Goal: Task Accomplishment & Management: Use online tool/utility

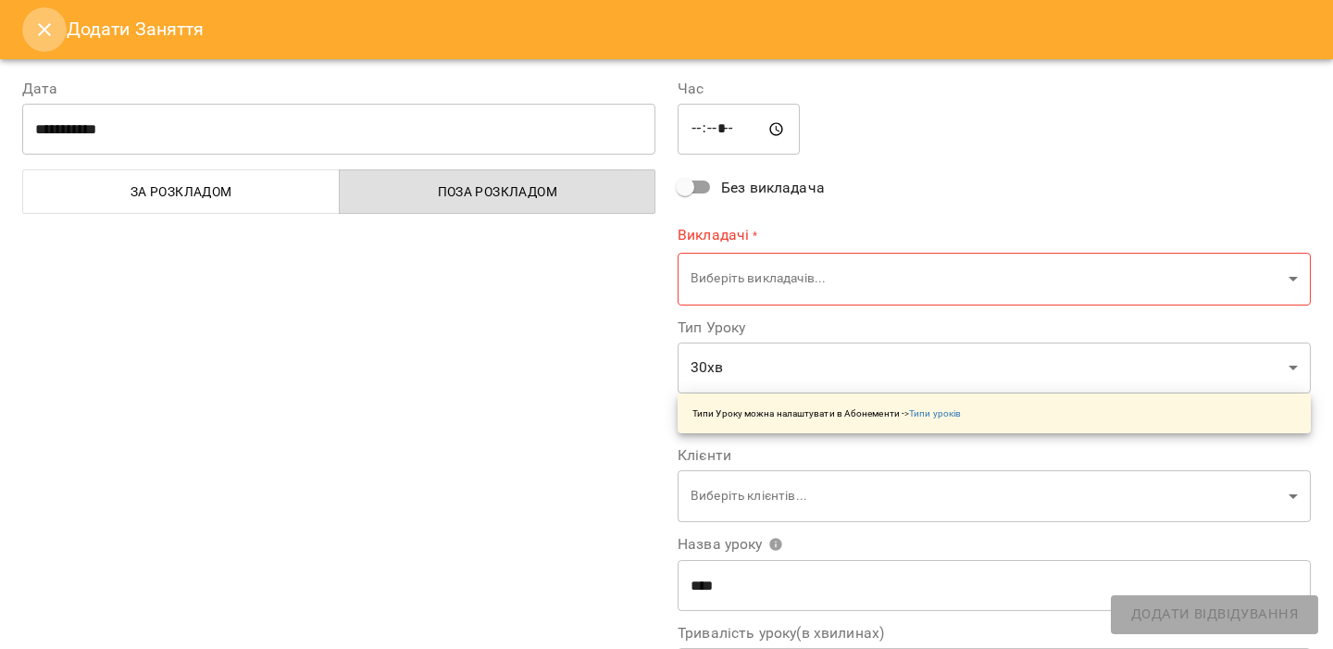
click at [33, 24] on icon "Close" at bounding box center [44, 30] width 22 height 22
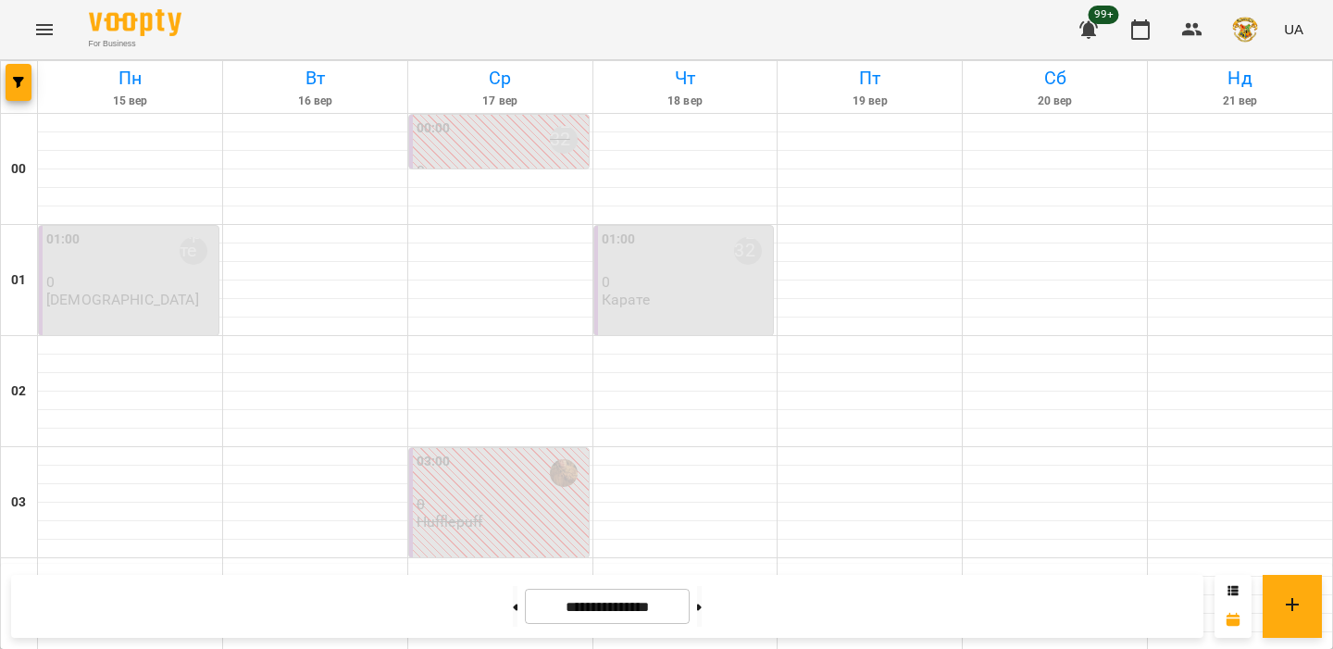
click at [647, 302] on p "Карате" at bounding box center [626, 300] width 49 height 16
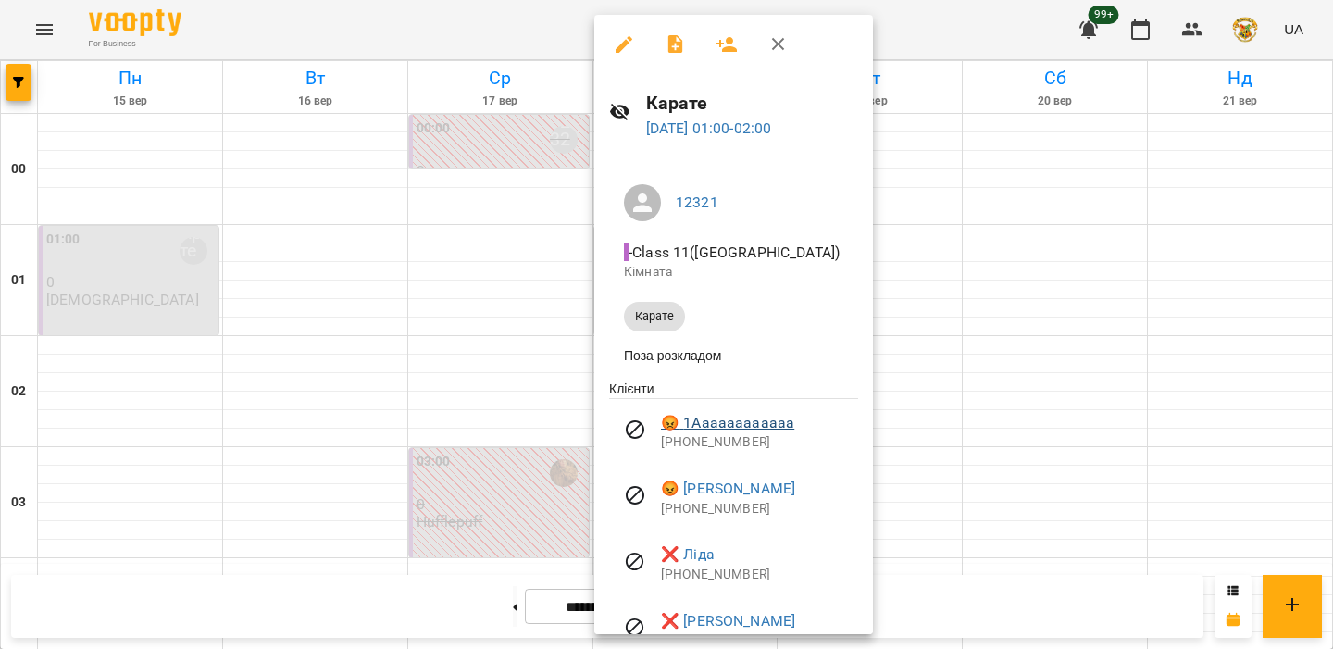
scroll to position [141, 0]
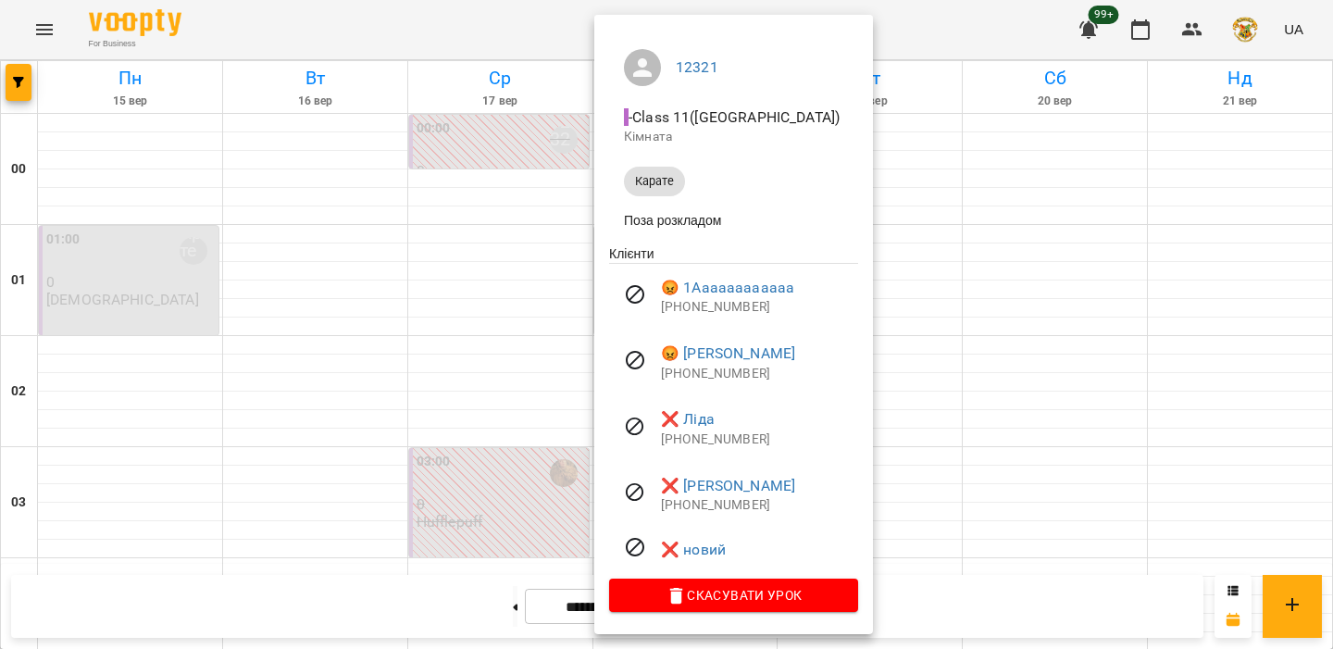
click at [466, 380] on div at bounding box center [666, 324] width 1333 height 649
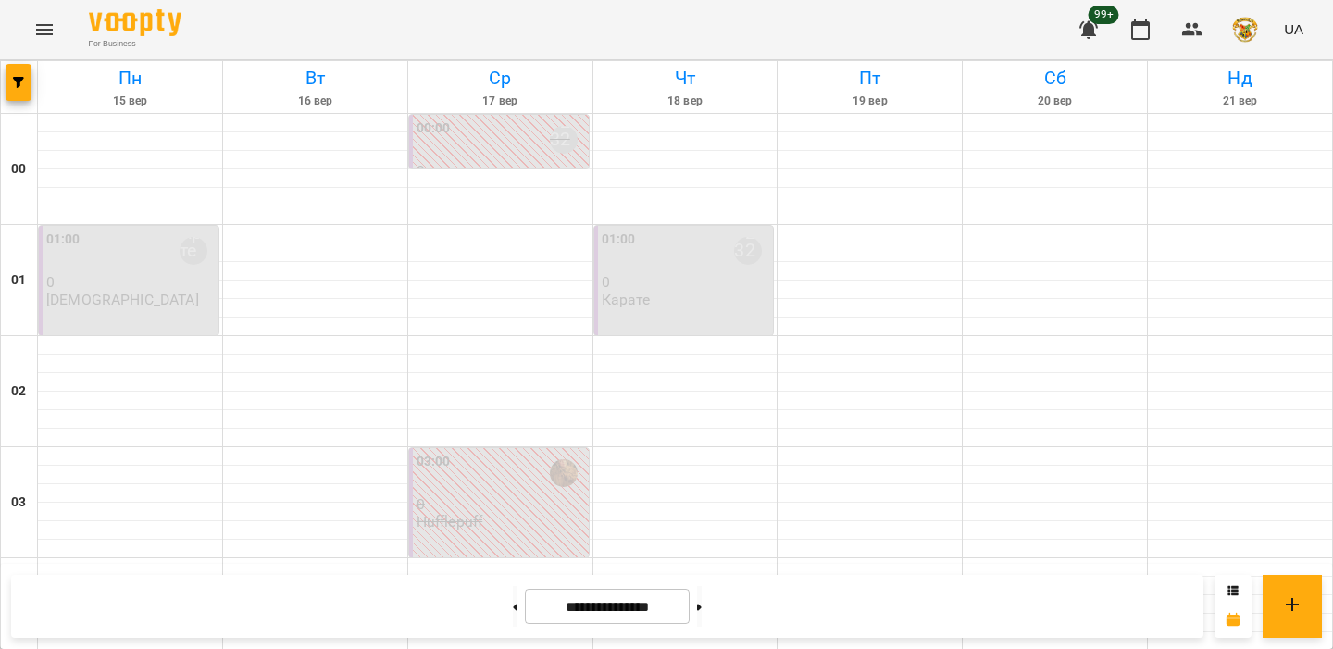
click at [145, 305] on div "01:00 Артем 0 Сповіщення" at bounding box center [130, 269] width 168 height 79
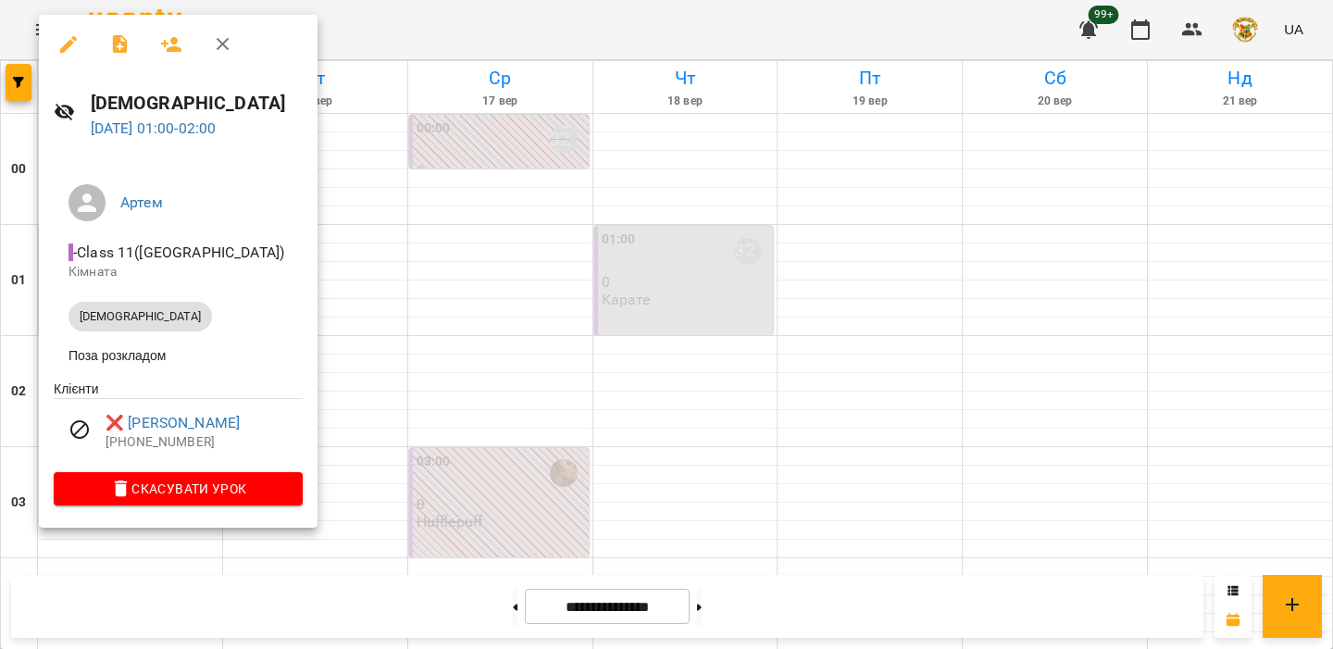
click at [380, 421] on div at bounding box center [666, 324] width 1333 height 649
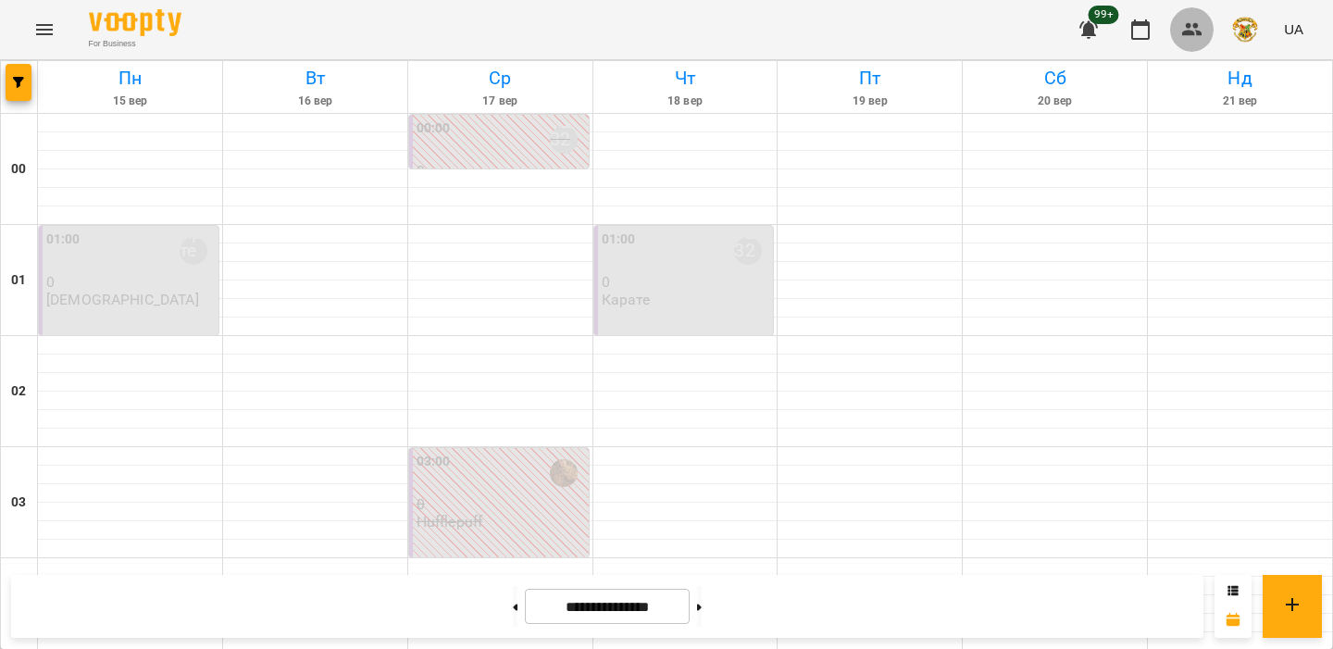
click at [1184, 38] on icon "button" at bounding box center [1192, 30] width 22 height 22
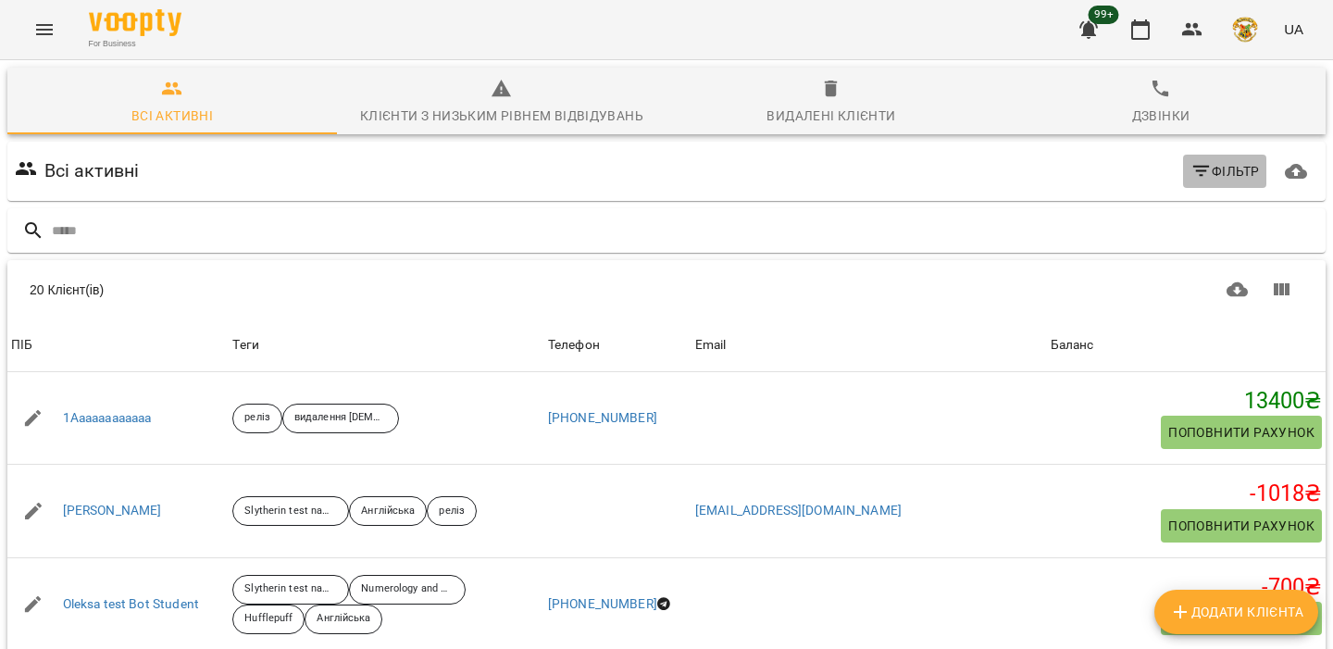
click at [1227, 181] on span "Фільтр" at bounding box center [1224, 171] width 69 height 22
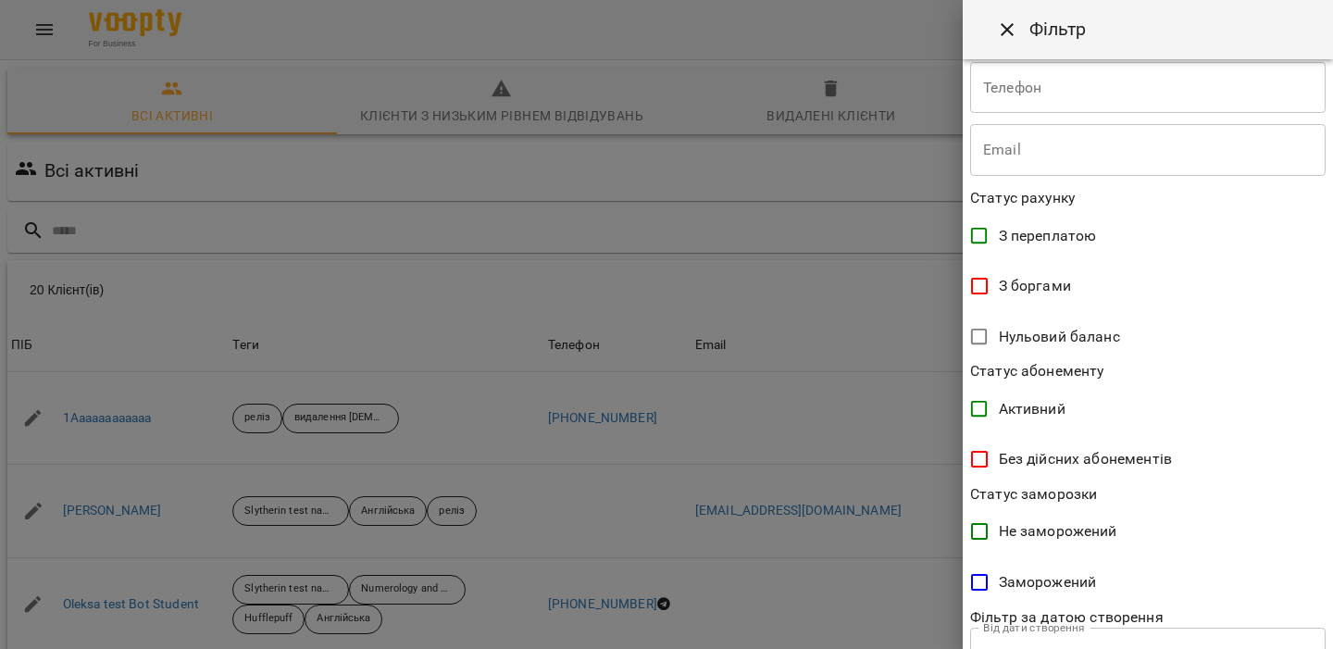
scroll to position [286, 0]
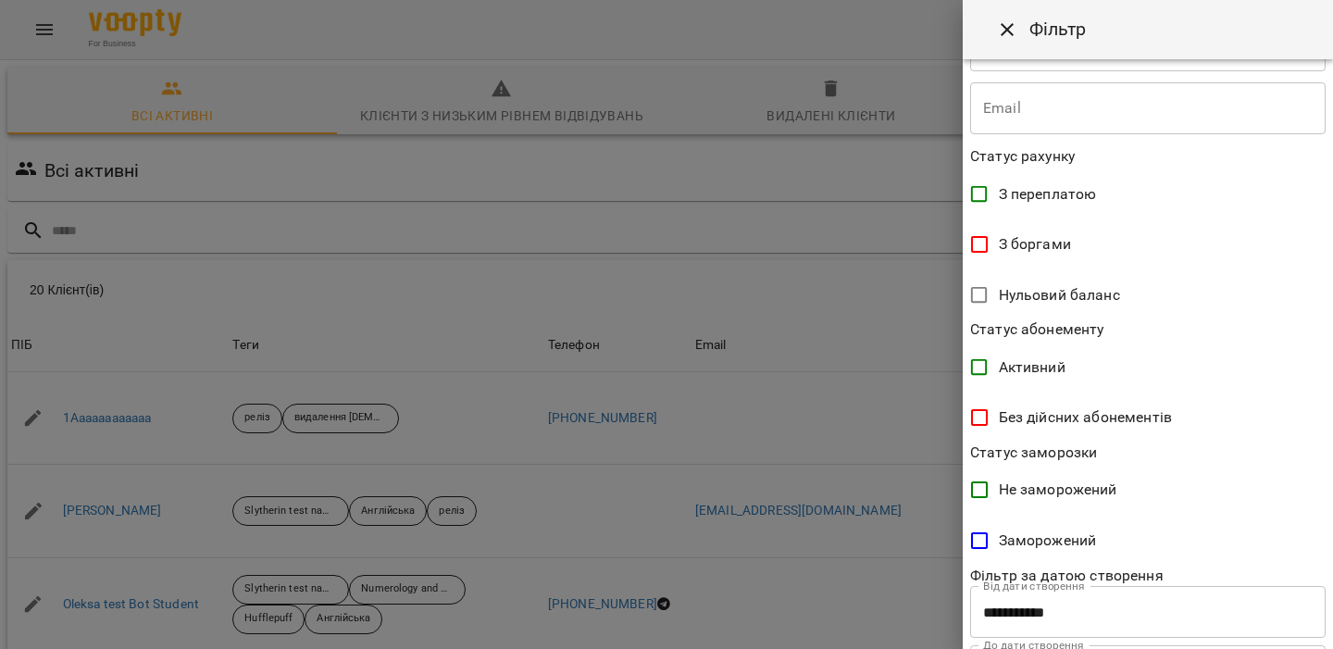
click at [1035, 354] on label "Активний" at bounding box center [1135, 367] width 351 height 39
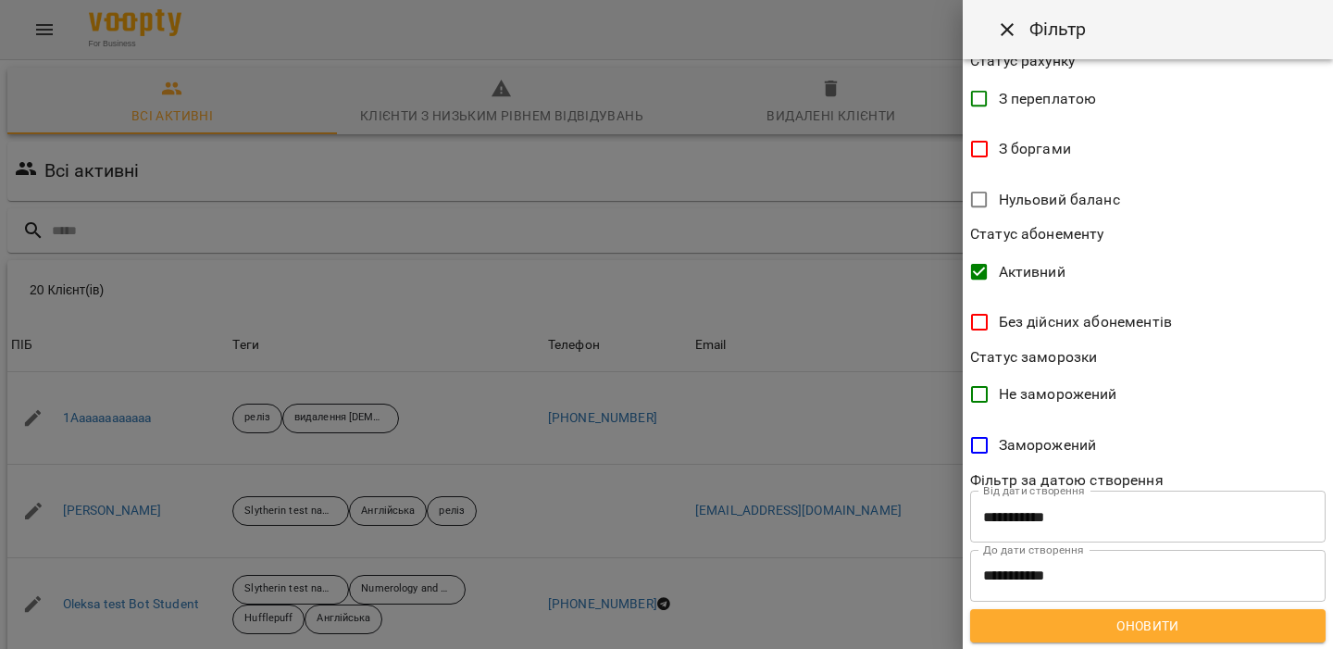
click at [1075, 615] on span "Оновити" at bounding box center [1148, 626] width 326 height 22
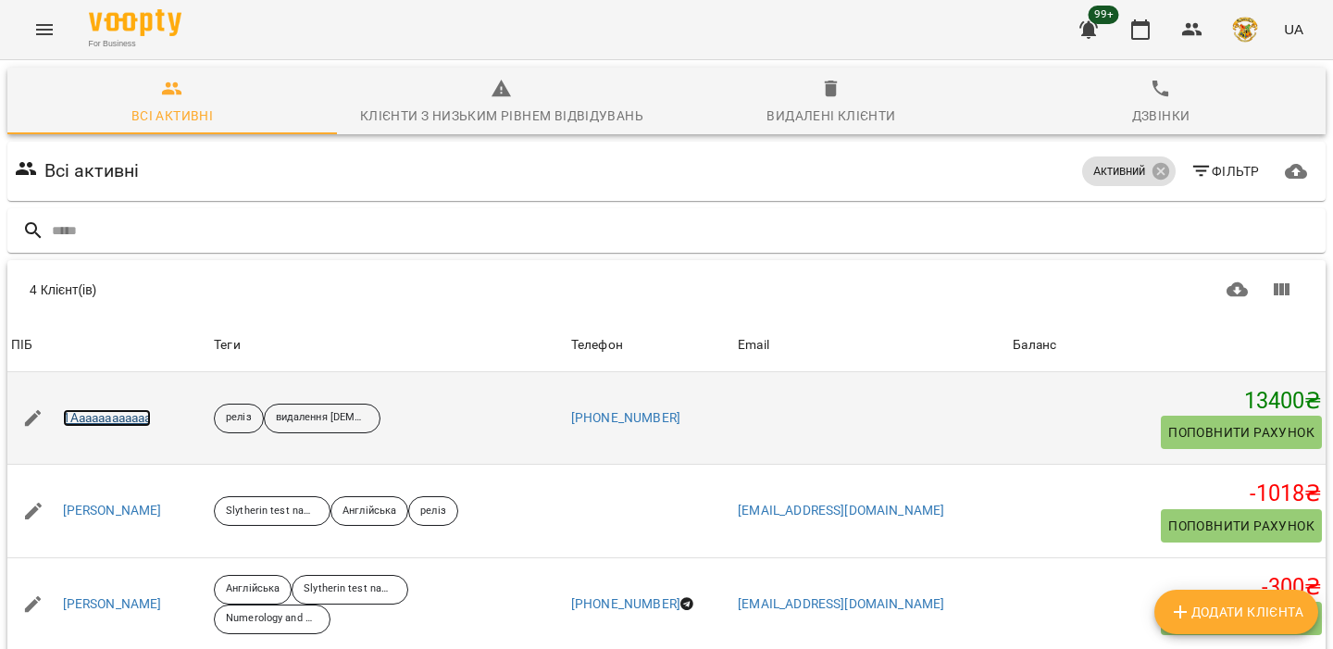
click at [102, 417] on link "1Aaaaaaaaaaaa" at bounding box center [107, 418] width 89 height 19
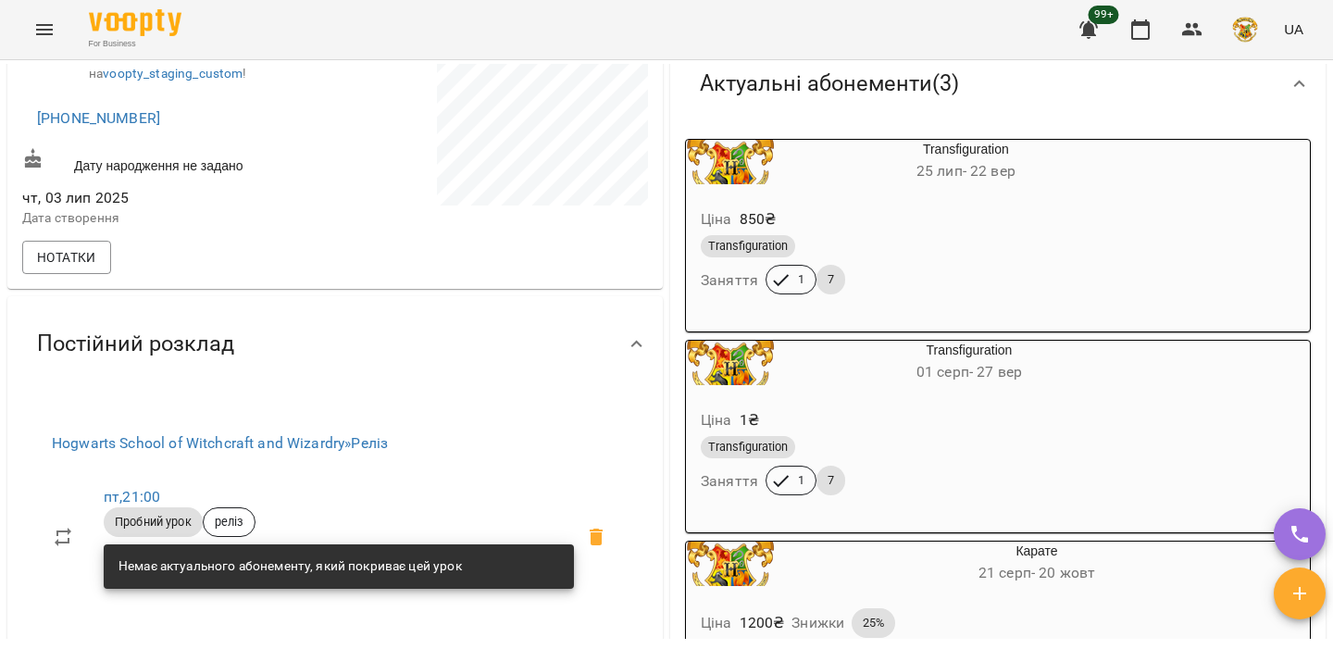
scroll to position [394, 0]
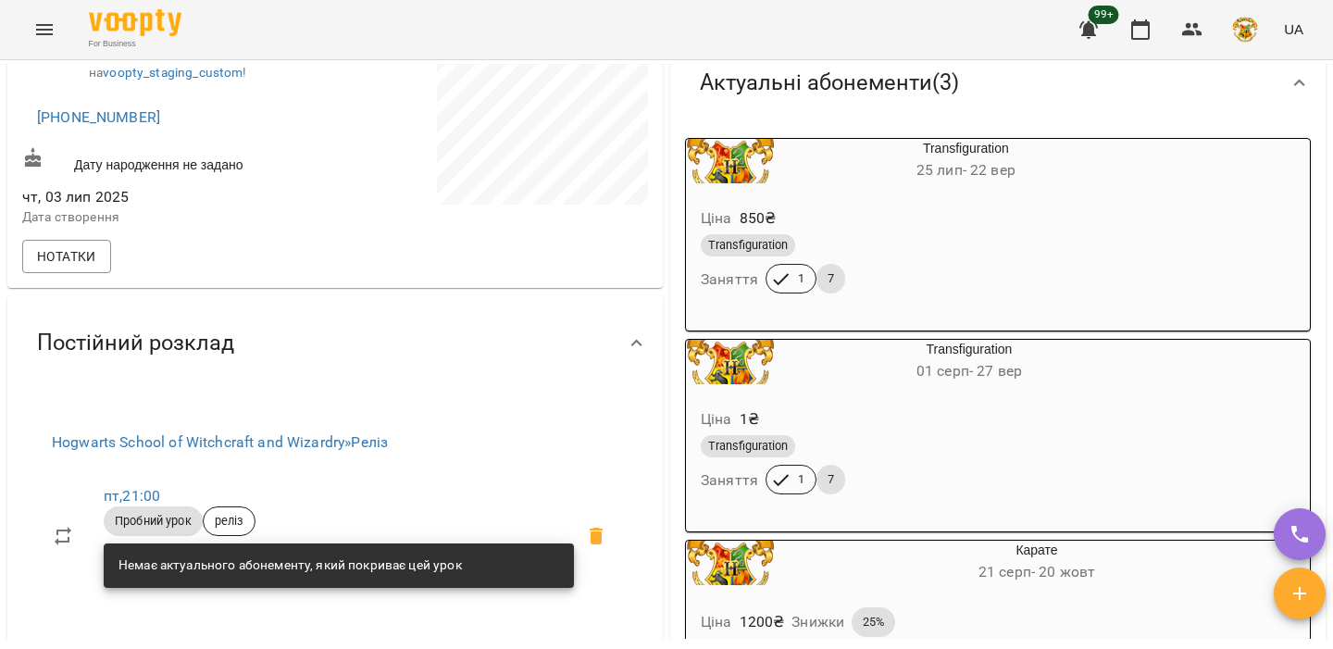
click at [909, 265] on div "Transfiguration Заняття 1 7" at bounding box center [921, 263] width 449 height 67
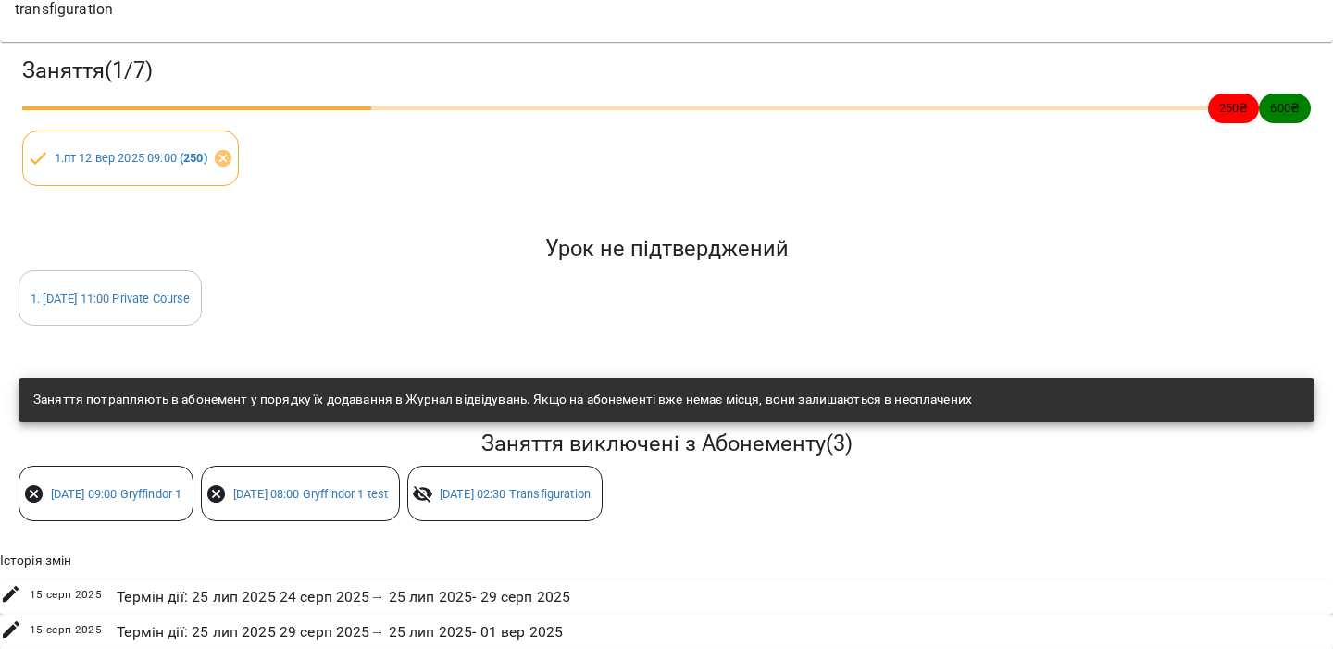
scroll to position [0, 0]
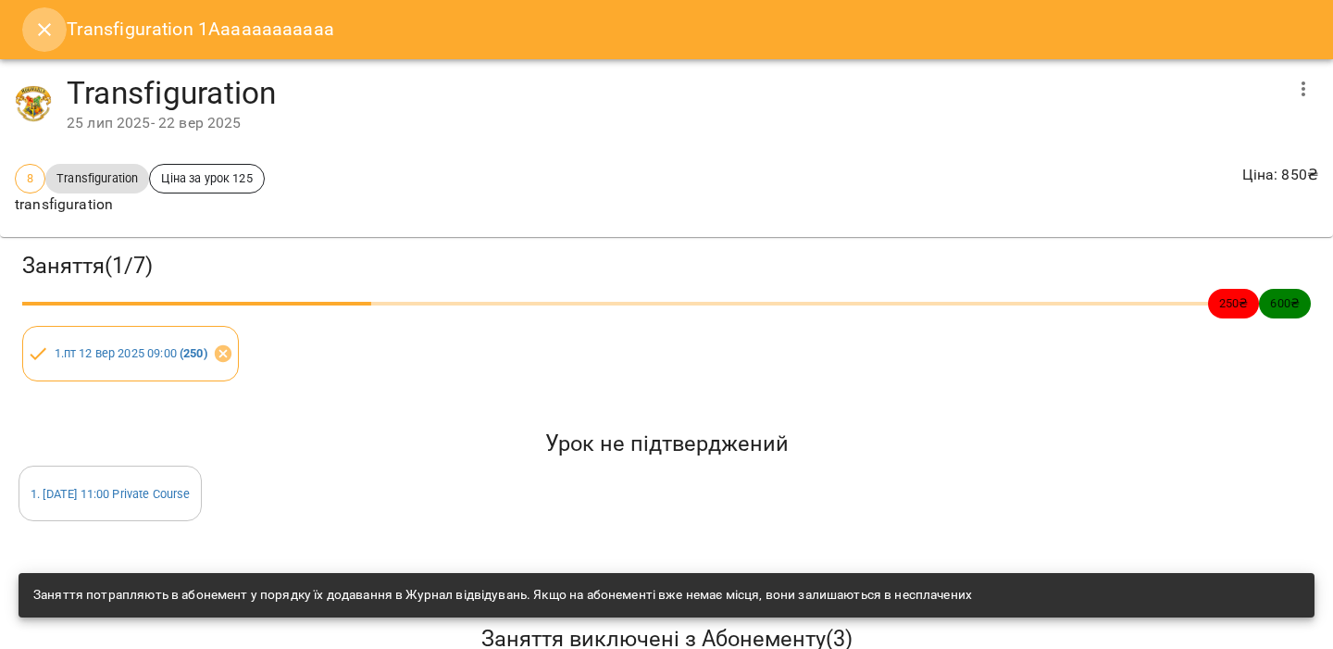
click at [45, 33] on icon "Close" at bounding box center [44, 30] width 22 height 22
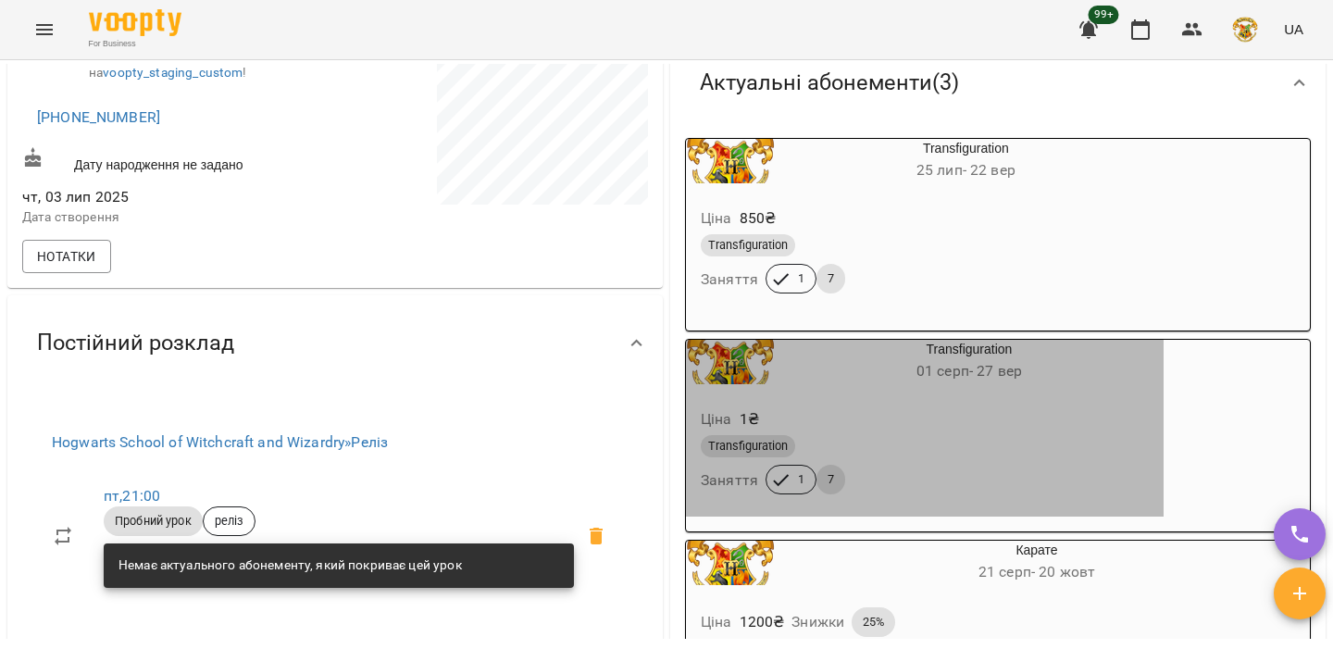
click at [978, 421] on div "Ціна 1 ₴" at bounding box center [924, 419] width 455 height 33
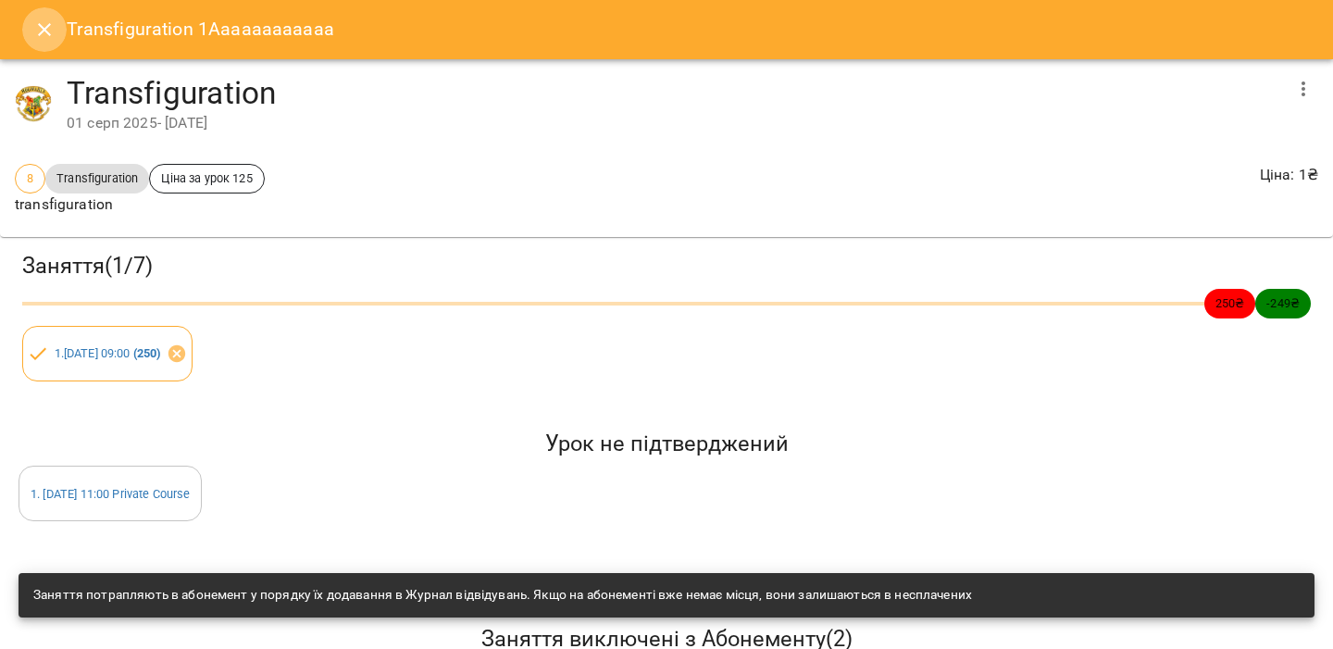
click at [39, 31] on icon "Close" at bounding box center [44, 30] width 22 height 22
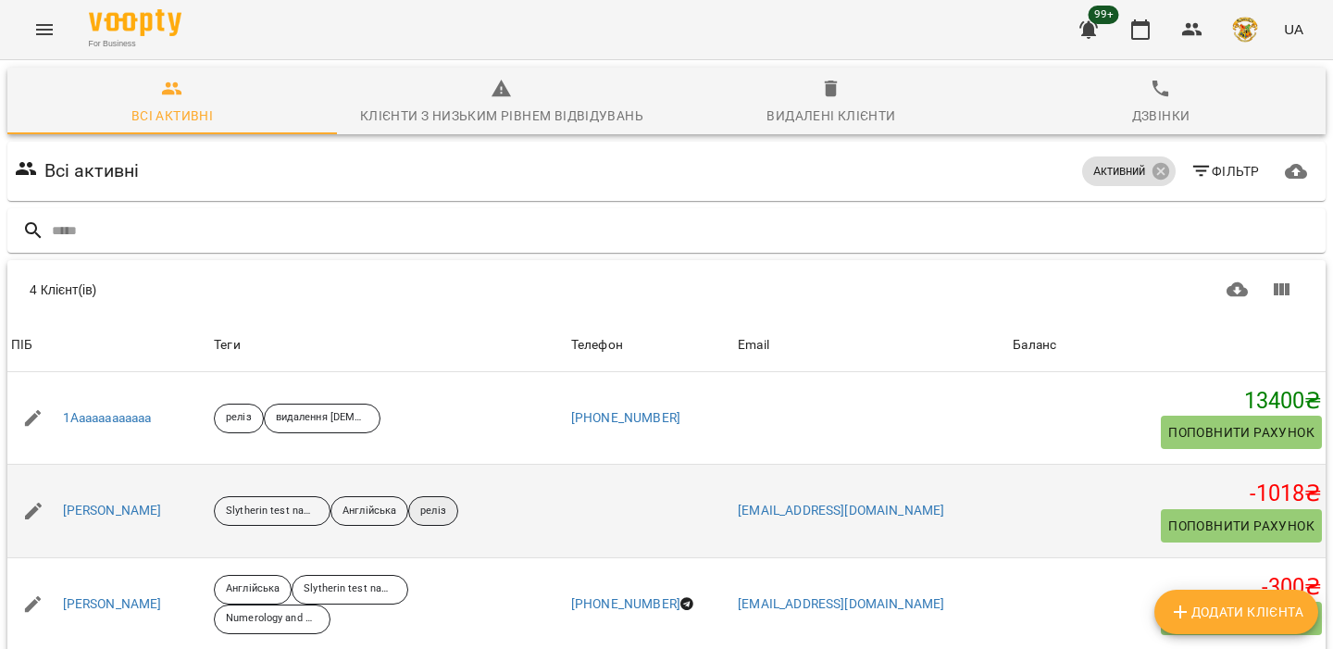
scroll to position [136, 0]
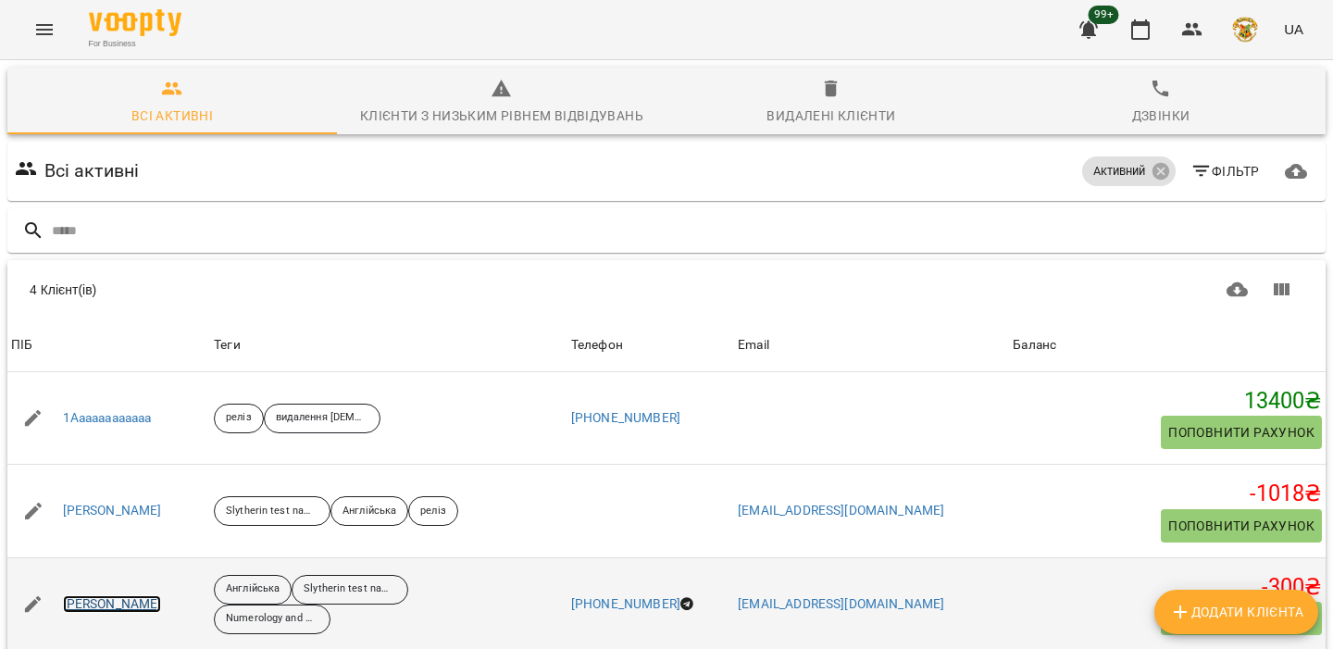
click at [88, 595] on link "Андрій" at bounding box center [112, 604] width 99 height 19
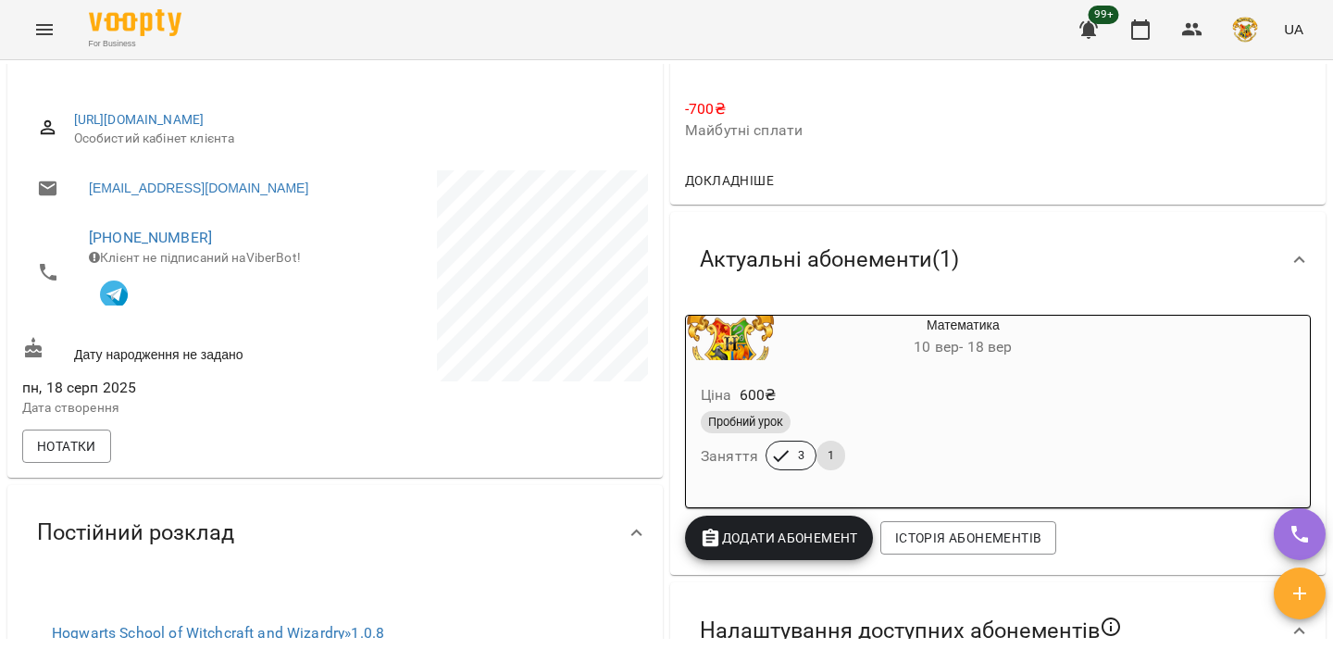
scroll to position [218, 0]
click at [37, 6] on div "For Business 99+ UA" at bounding box center [666, 29] width 1333 height 59
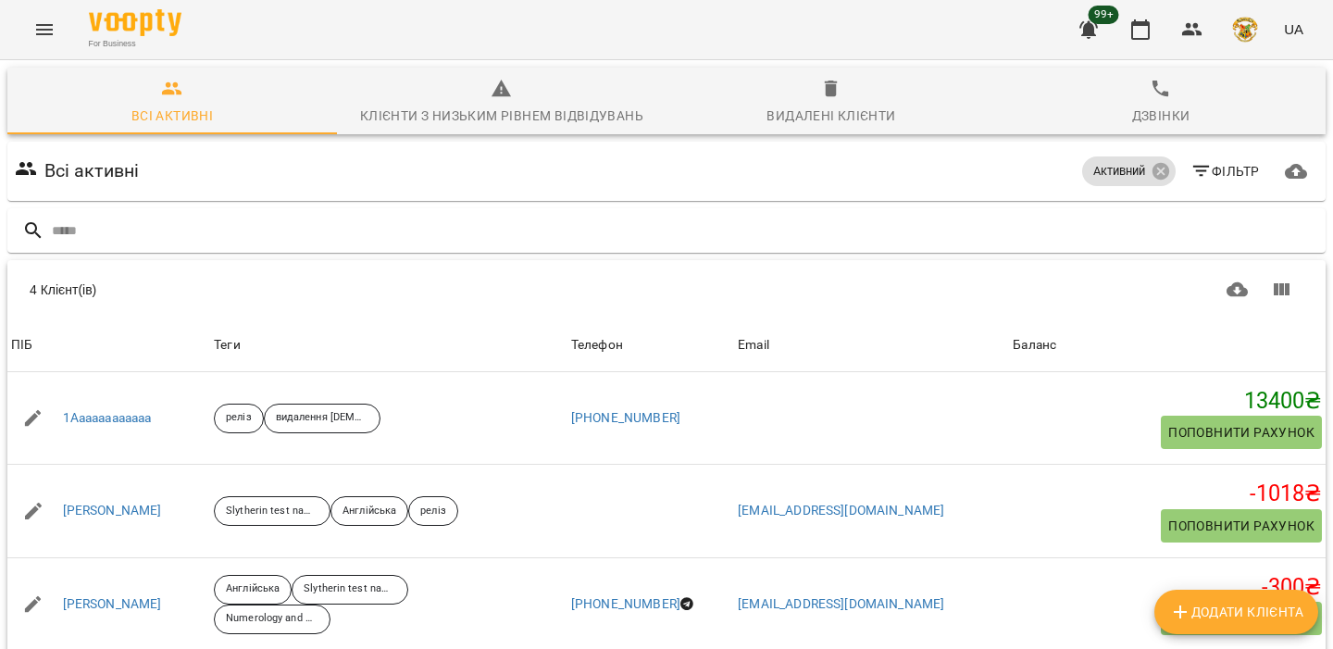
scroll to position [136, 0]
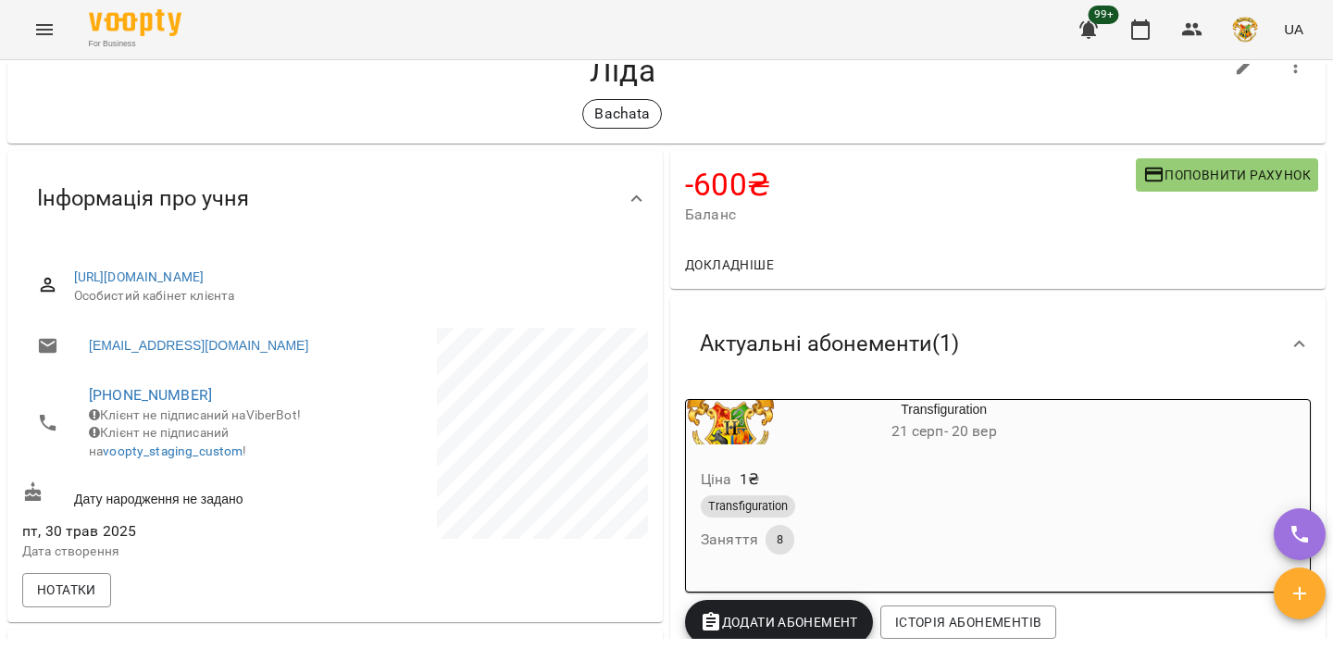
scroll to position [81, 0]
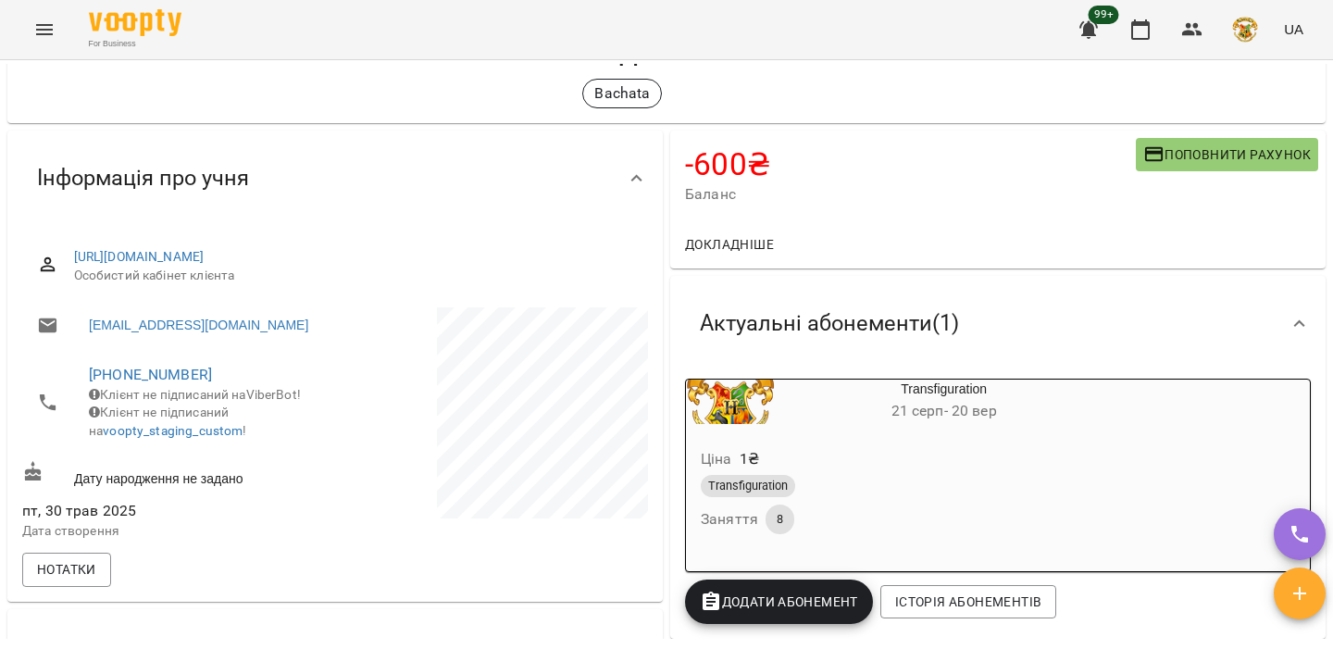
click at [961, 500] on div "Transfiguration" at bounding box center [899, 486] width 404 height 30
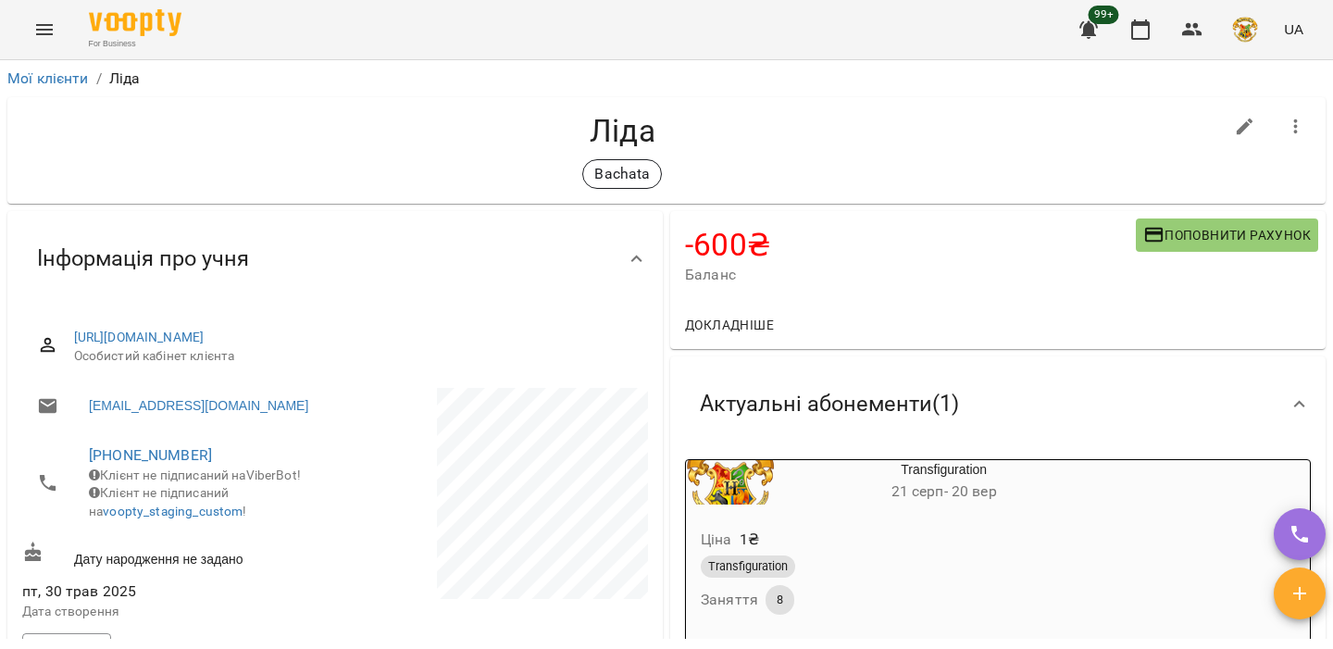
click at [993, 570] on div "Transfiguration" at bounding box center [899, 566] width 397 height 22
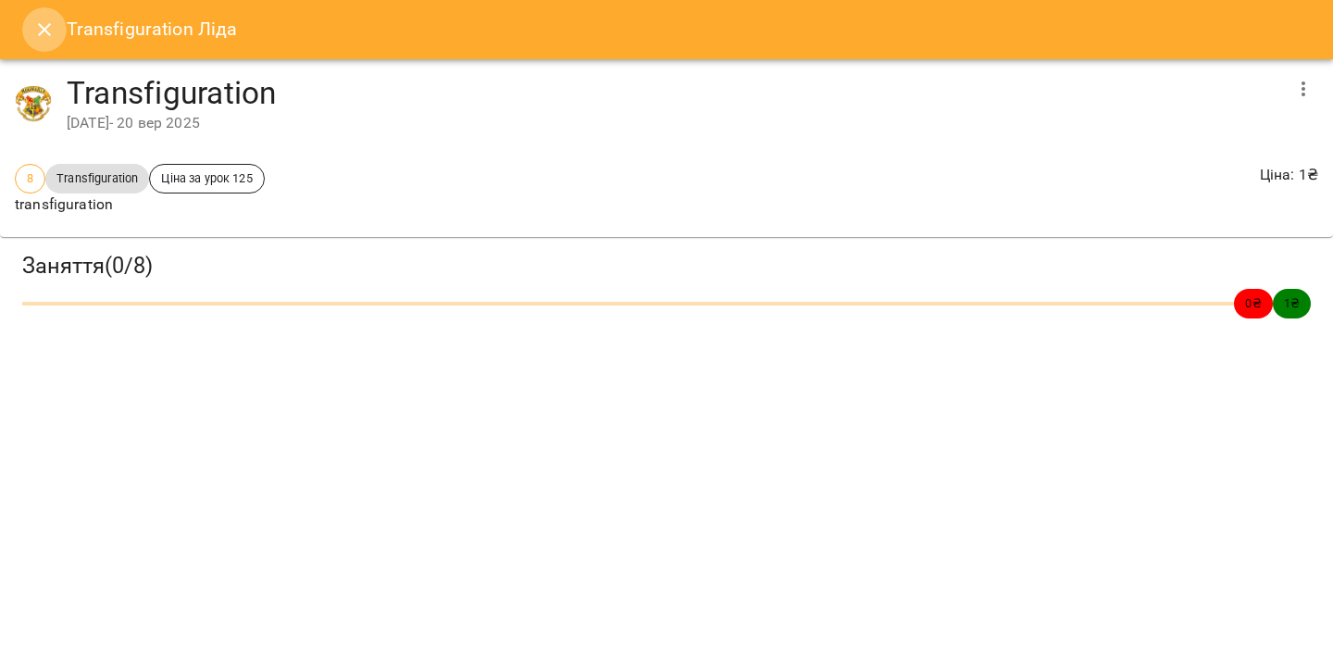
click at [40, 31] on icon "Close" at bounding box center [44, 30] width 22 height 22
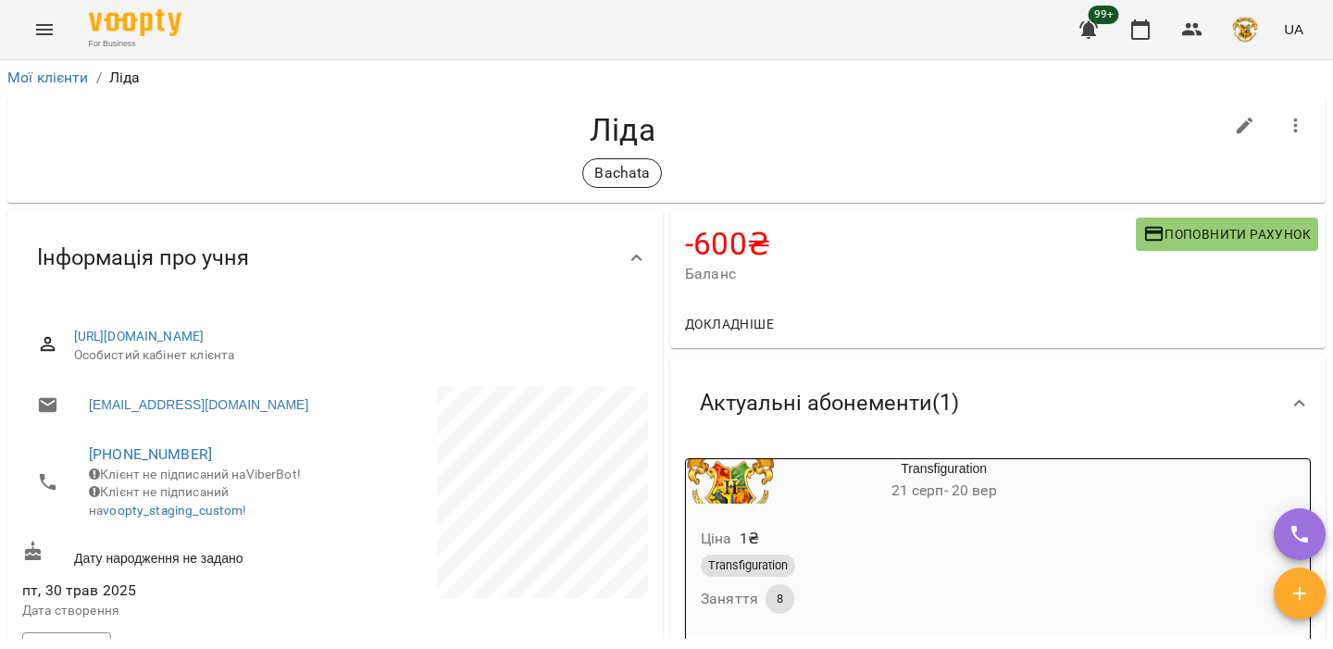
scroll to position [144, 0]
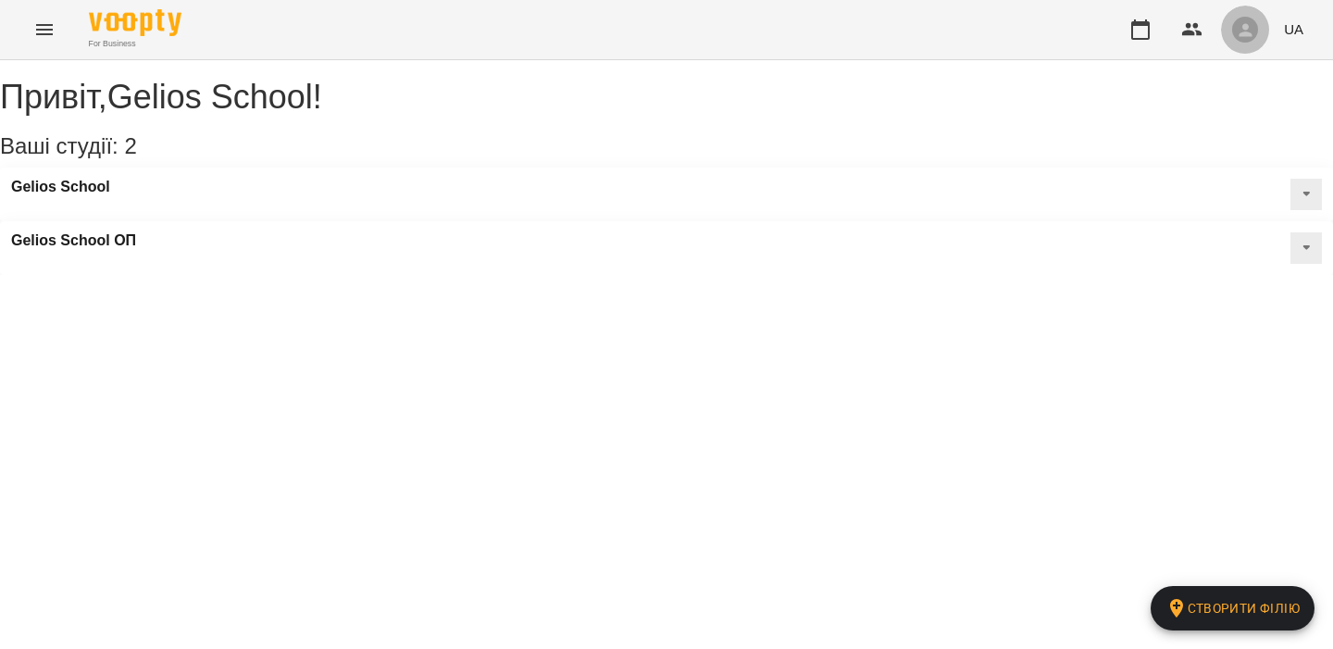
click at [1232, 39] on button "button" at bounding box center [1245, 30] width 48 height 48
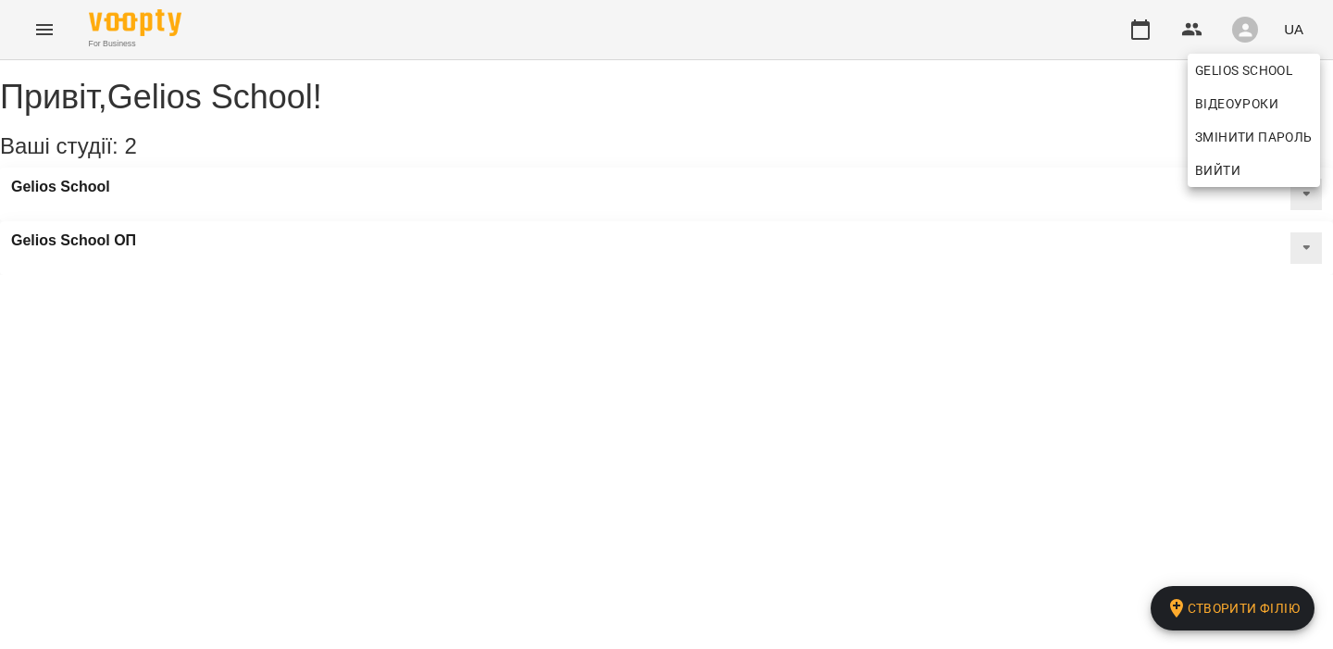
click at [1055, 185] on div at bounding box center [666, 324] width 1333 height 649
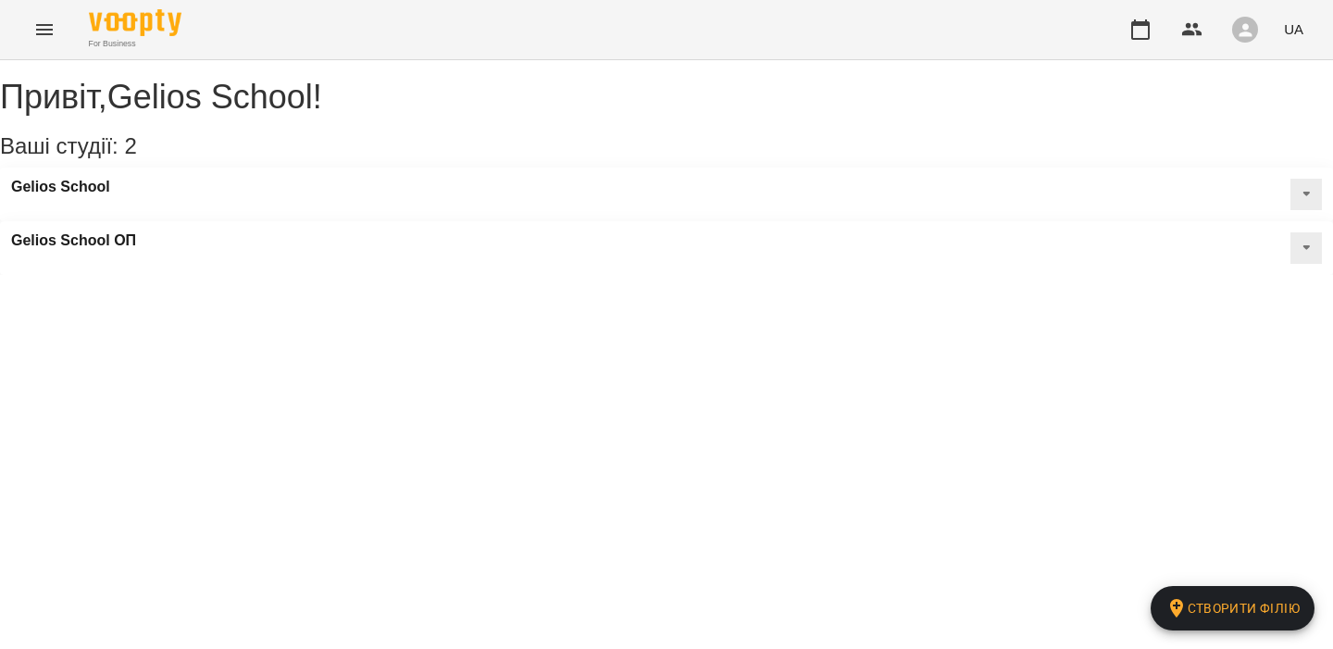
click at [1237, 31] on icon "button" at bounding box center [1245, 29] width 19 height 19
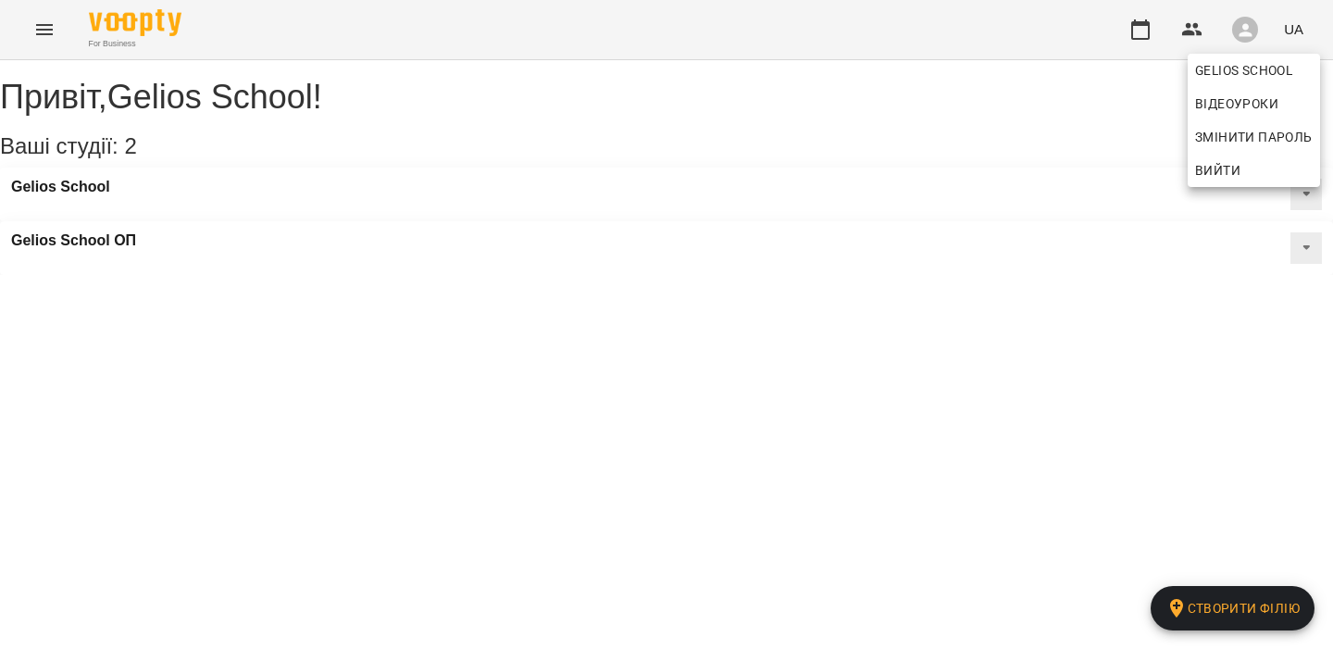
click at [1196, 175] on span "Вийти" at bounding box center [1217, 170] width 45 height 22
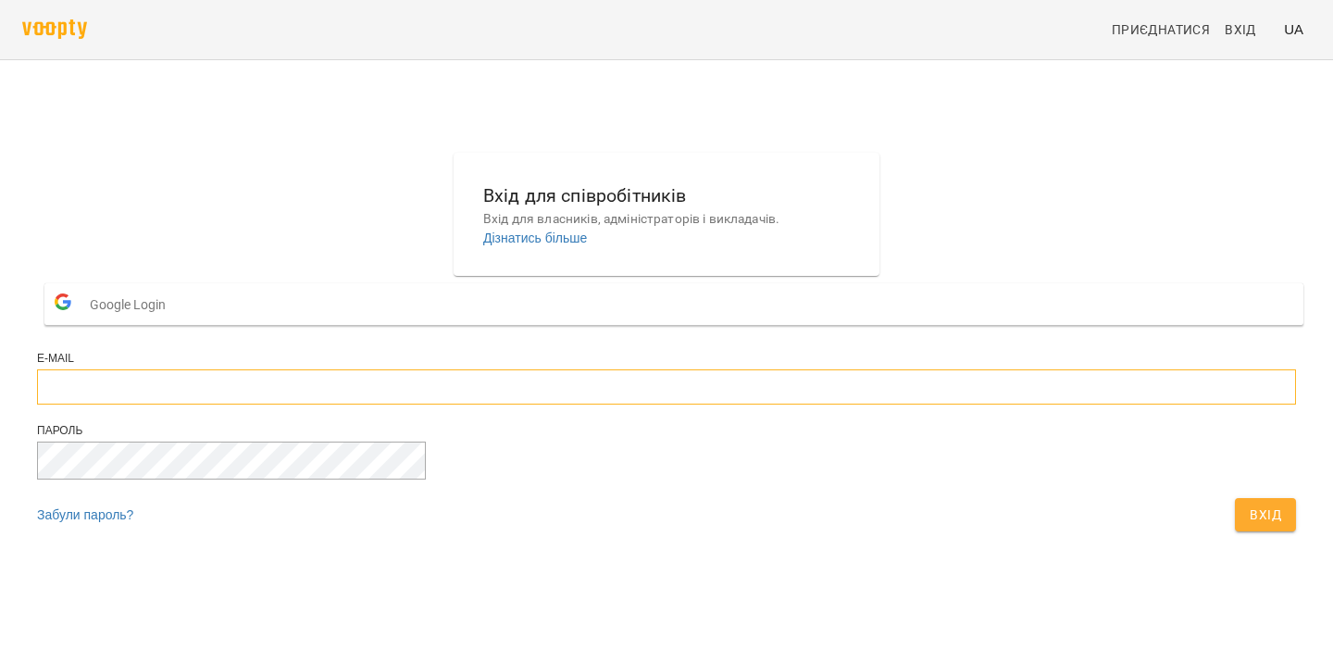
type input "**********"
drag, startPoint x: 443, startPoint y: 325, endPoint x: 0, endPoint y: 531, distance: 489.0
click at [0, 531] on main "**********" at bounding box center [666, 347] width 1333 height 462
click at [1231, 535] on div "Вхід" at bounding box center [1265, 514] width 68 height 41
click at [1250, 526] on span "Вхід" at bounding box center [1265, 515] width 31 height 22
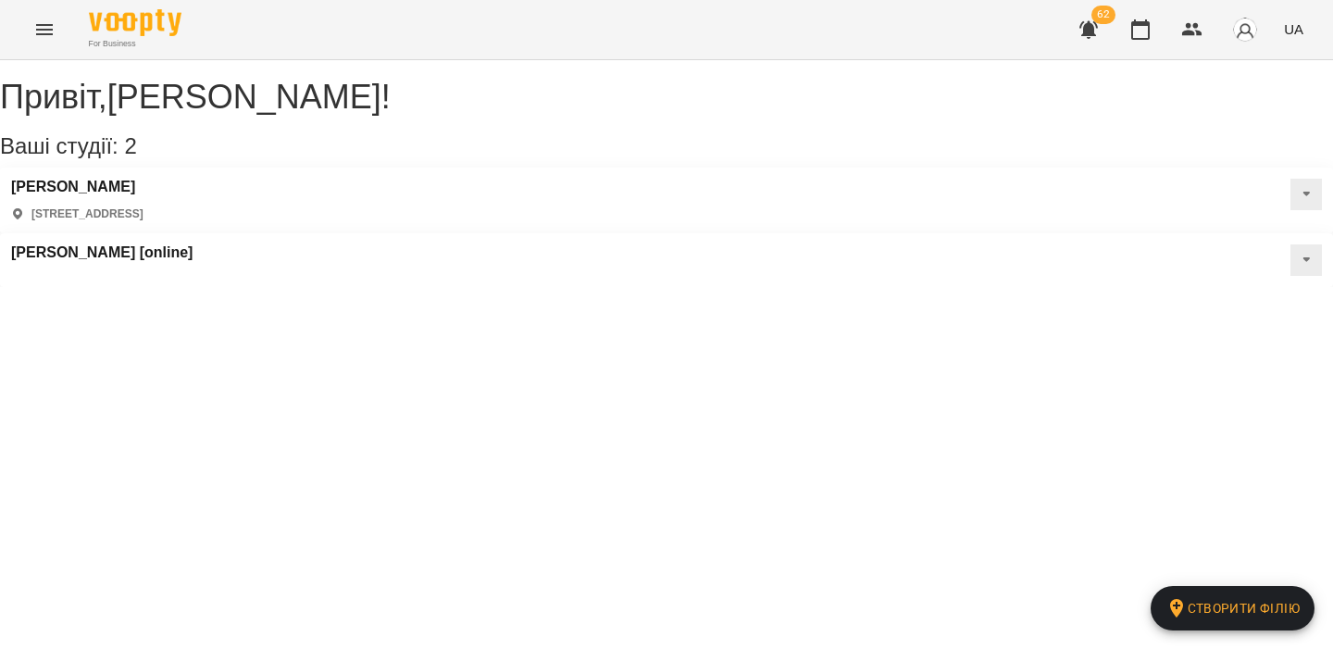
click at [1095, 26] on icon "button" at bounding box center [1088, 30] width 22 height 22
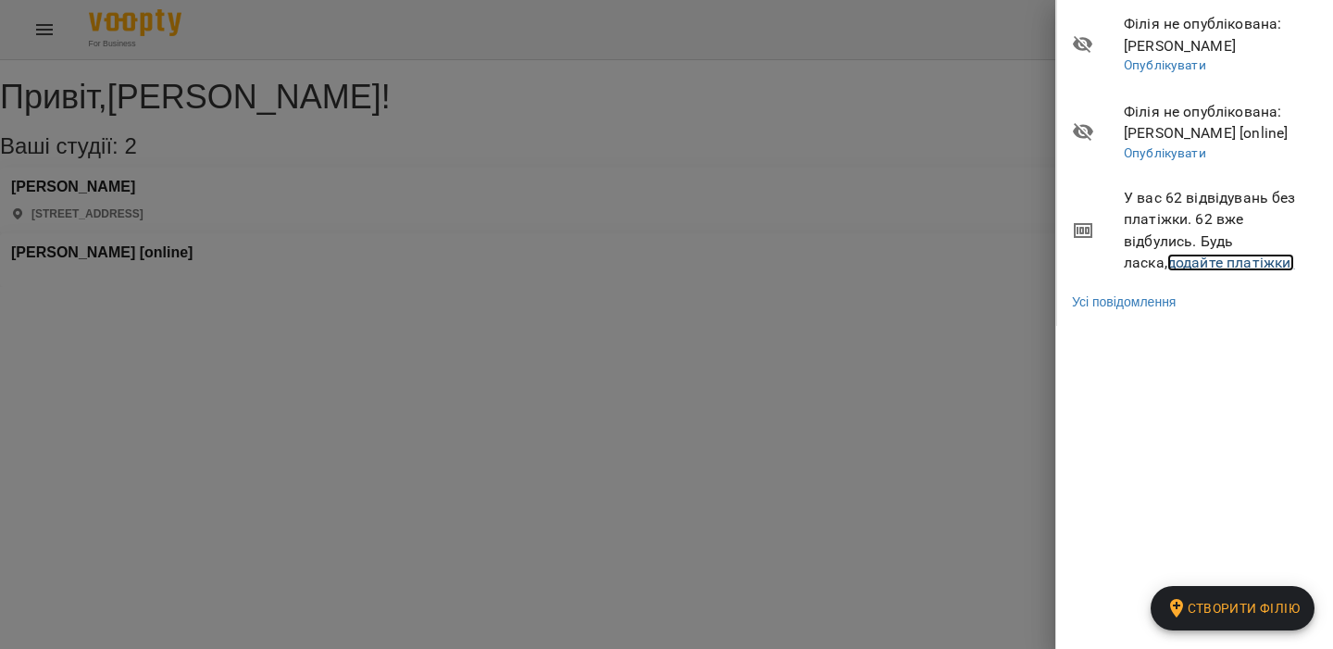
click at [1175, 264] on link "додайте платіжки!" at bounding box center [1231, 263] width 128 height 18
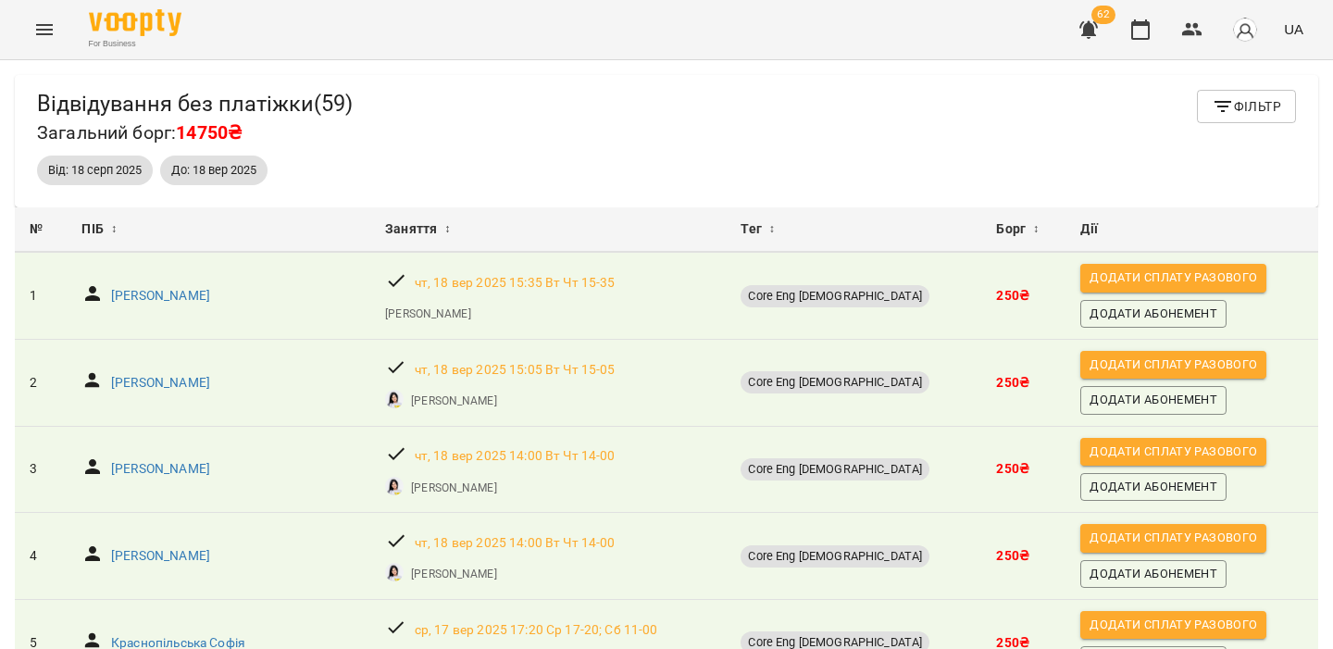
click at [1226, 99] on icon "button" at bounding box center [1223, 106] width 22 height 22
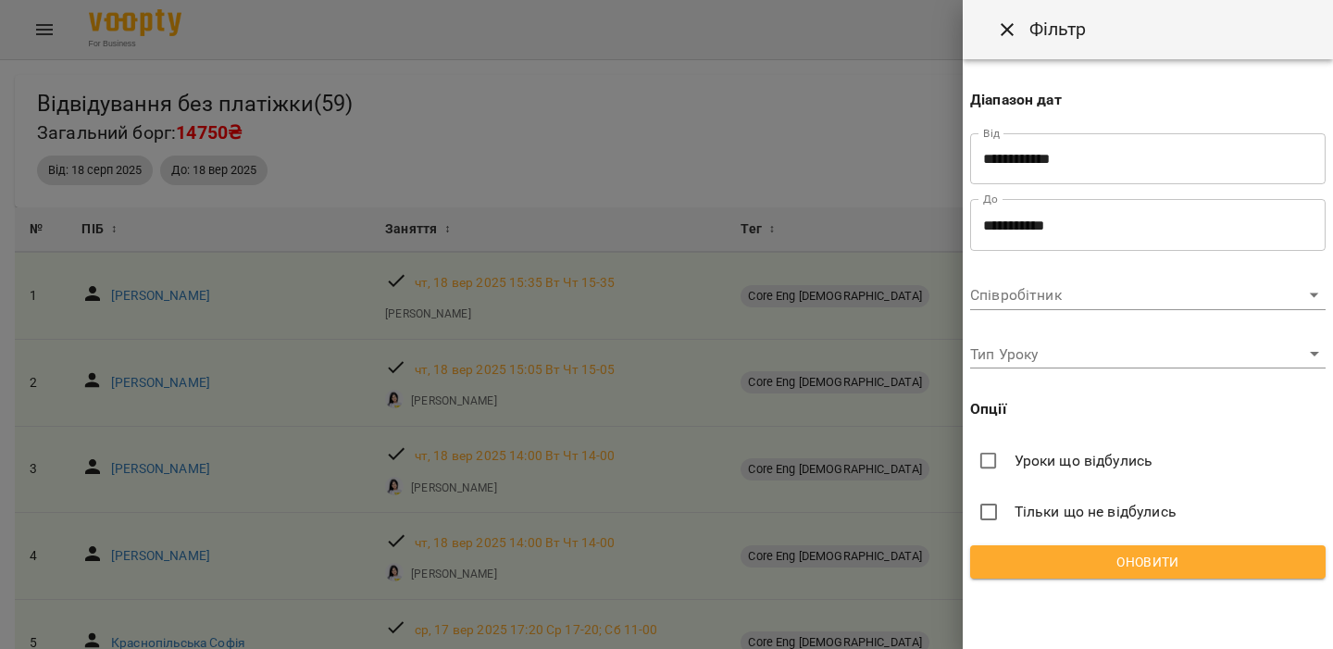
click at [1023, 146] on input "**********" at bounding box center [1147, 159] width 355 height 52
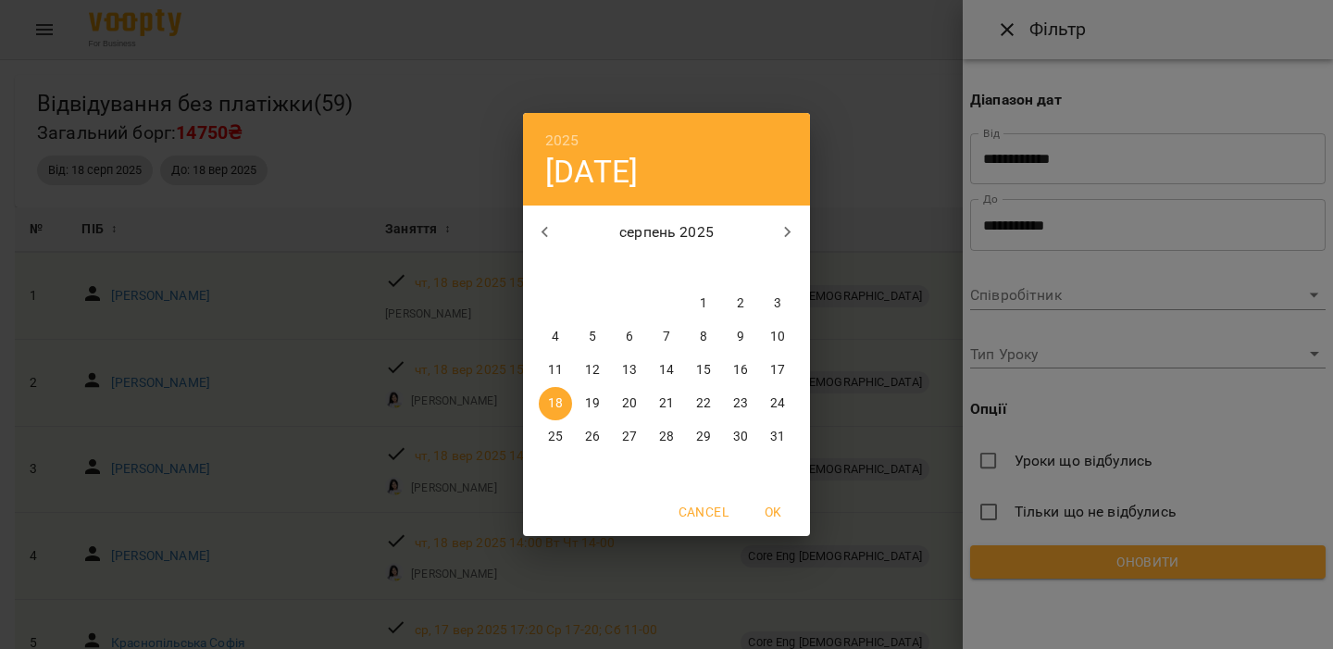
click at [580, 150] on div "2025 [DATE]" at bounding box center [666, 159] width 287 height 93
click at [568, 143] on h6 "2025" at bounding box center [562, 141] width 34 height 26
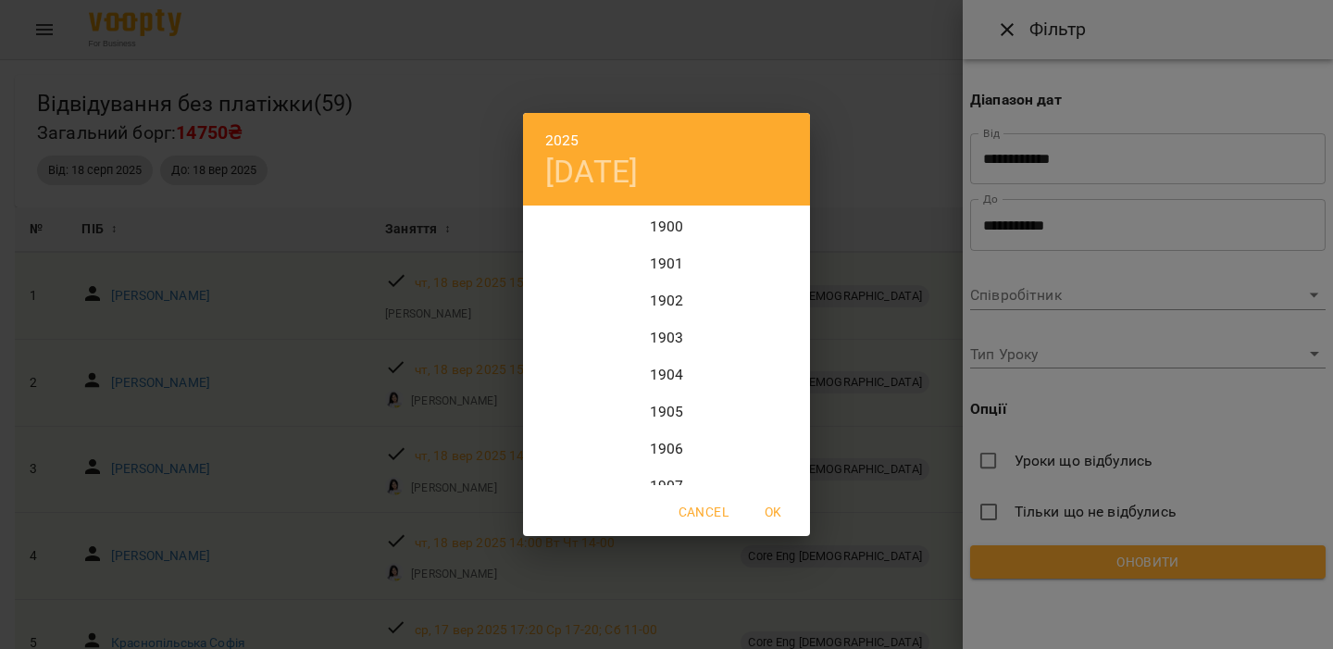
scroll to position [4517, 0]
click at [673, 291] on div "2024" at bounding box center [666, 299] width 287 height 37
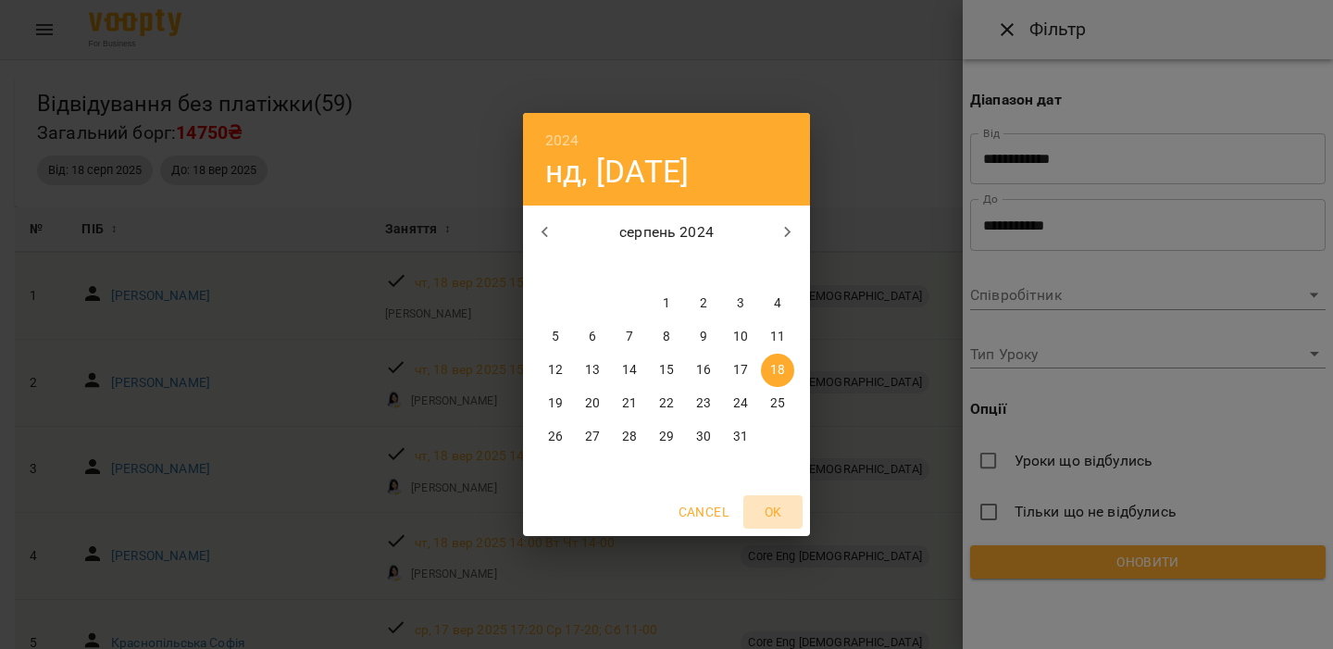
click at [782, 517] on span "OK" at bounding box center [773, 512] width 44 height 22
type input "**********"
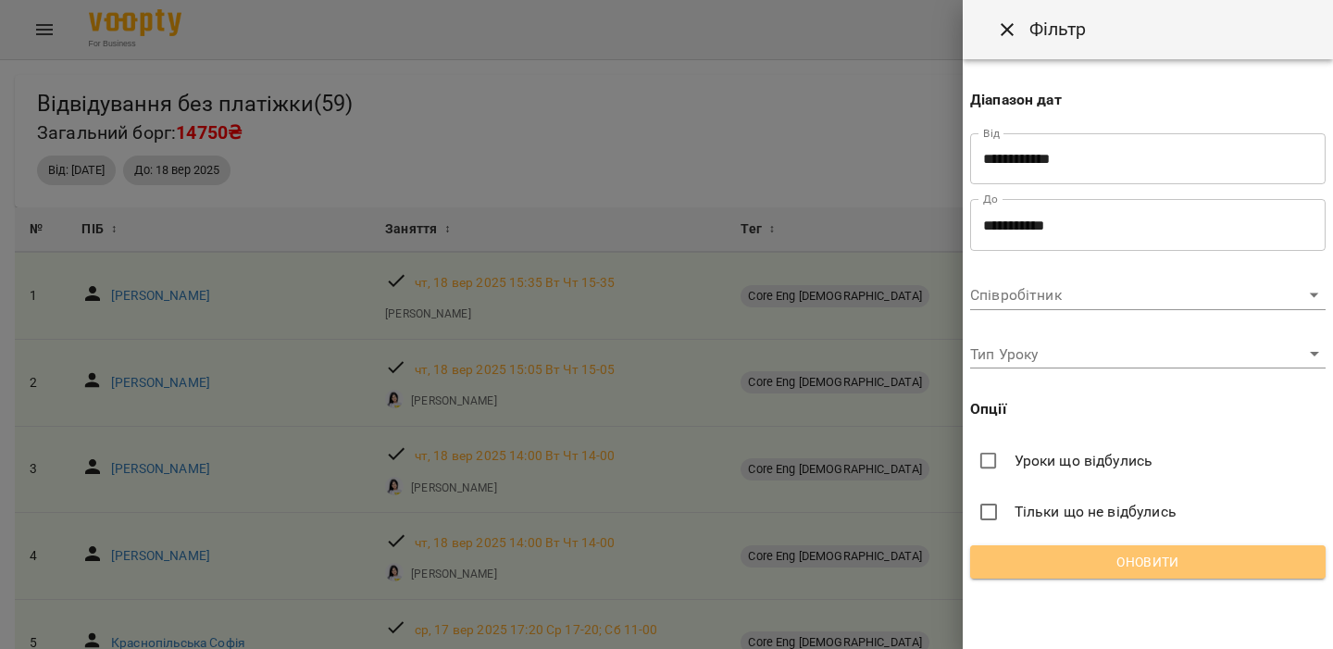
click at [1061, 567] on span "Оновити" at bounding box center [1148, 562] width 326 height 22
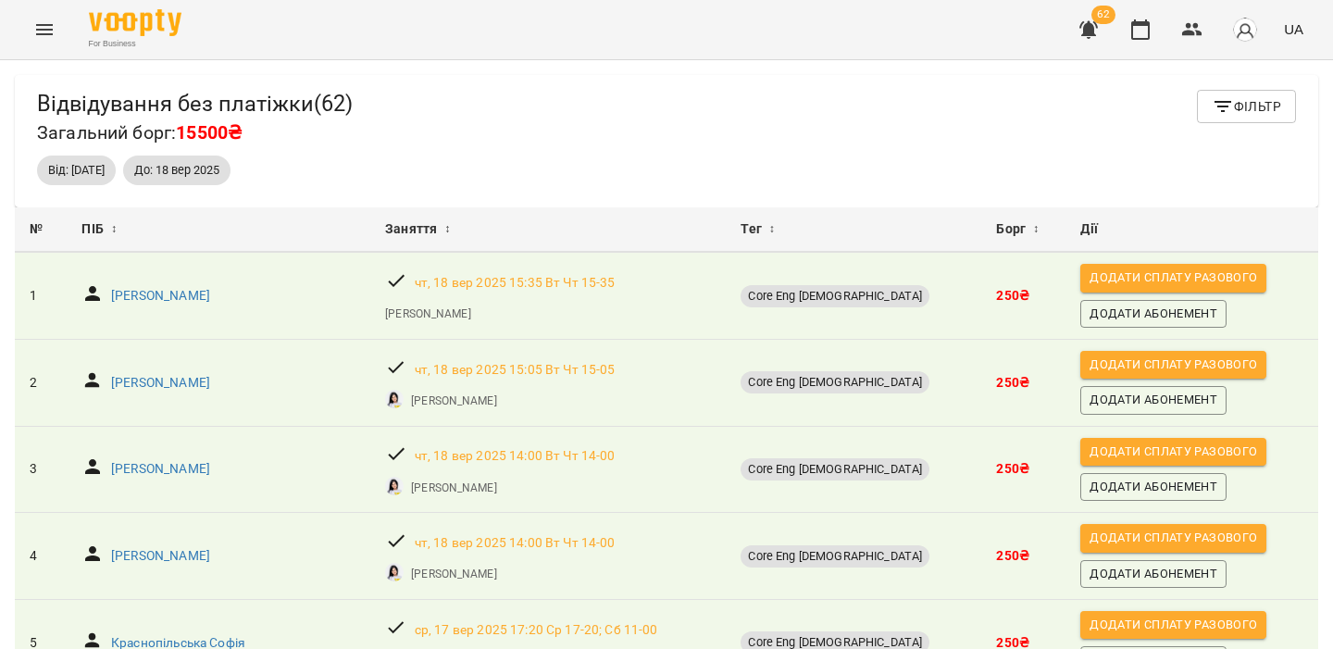
click at [1111, 44] on span "62" at bounding box center [1088, 29] width 44 height 44
click at [1093, 41] on button "button" at bounding box center [1088, 29] width 44 height 44
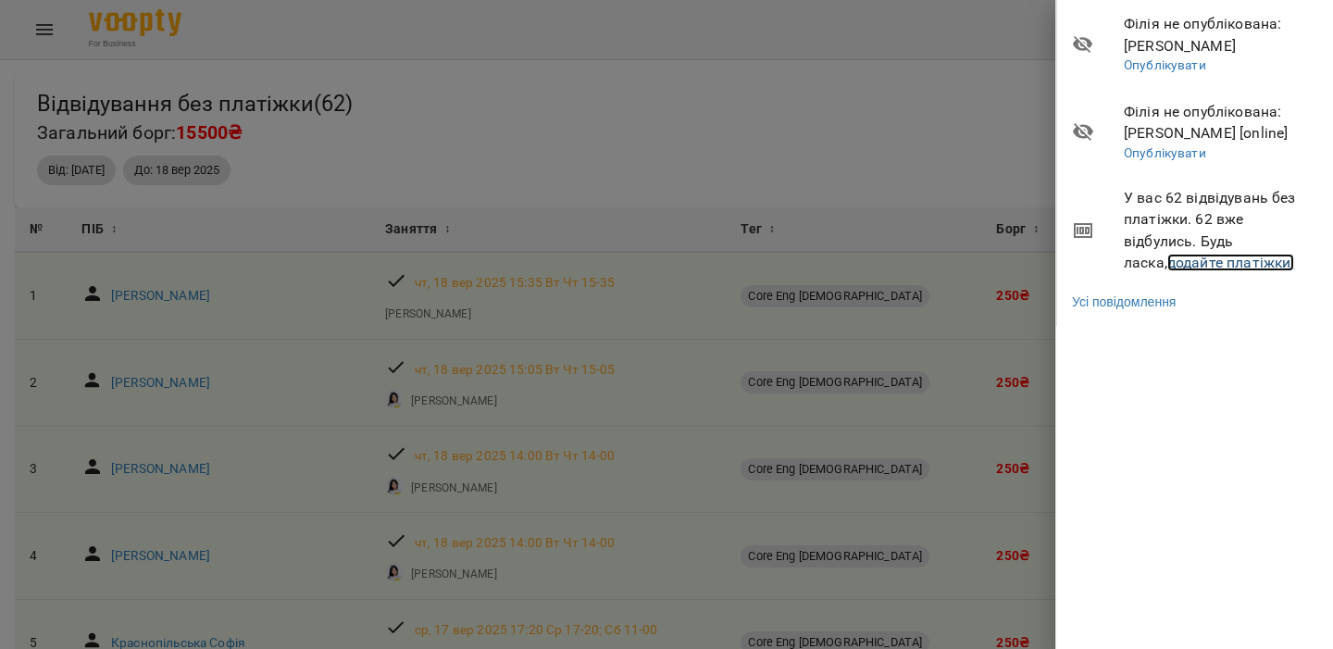
click at [1181, 259] on link "додайте платіжки!" at bounding box center [1231, 263] width 128 height 18
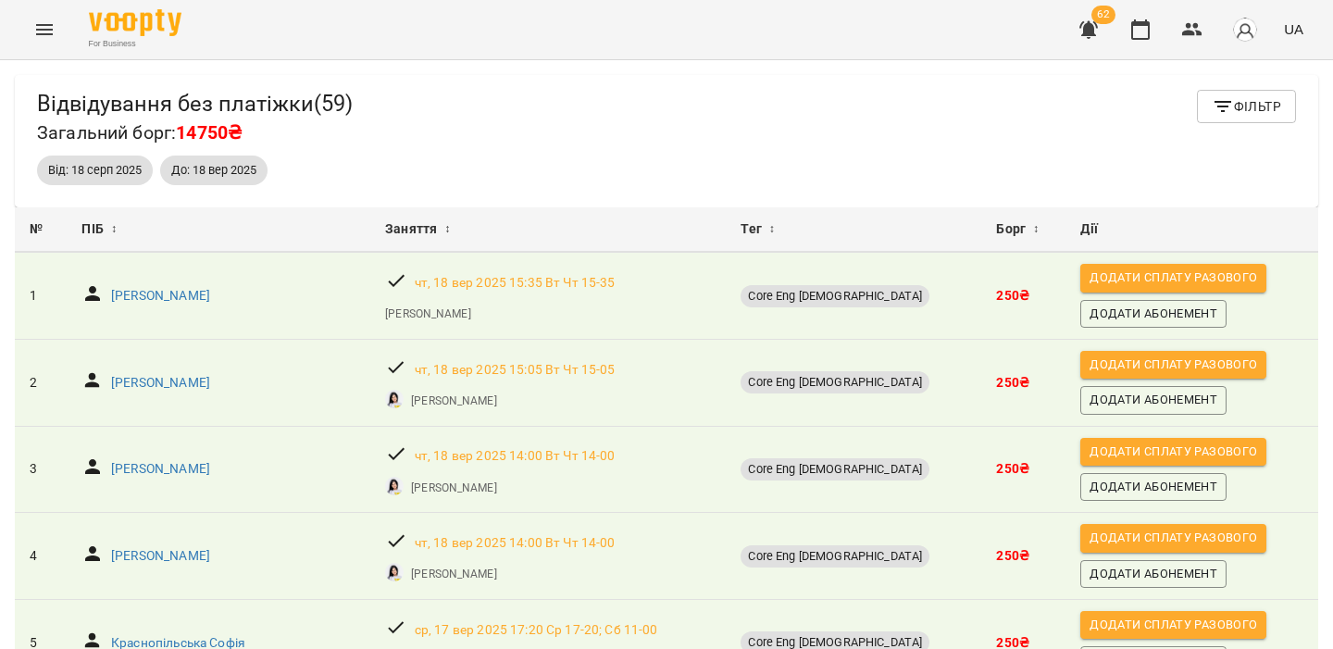
click at [1104, 31] on button "button" at bounding box center [1088, 29] width 44 height 44
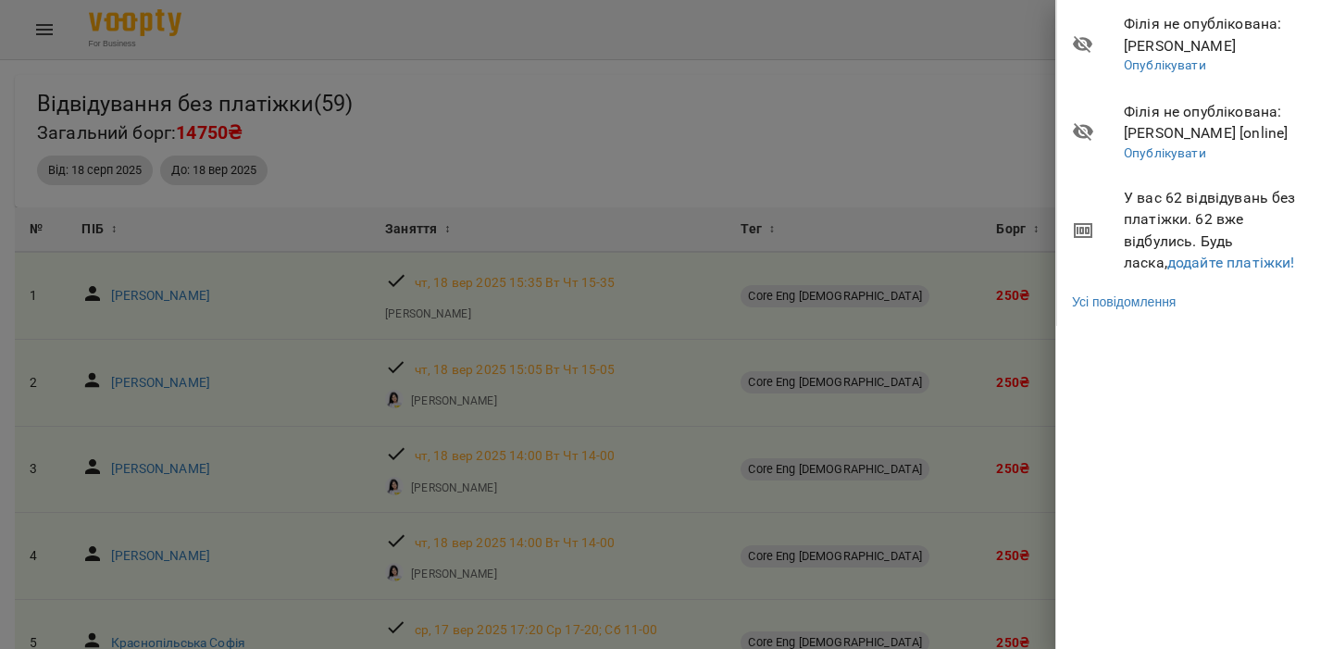
click at [977, 130] on div at bounding box center [666, 324] width 1333 height 649
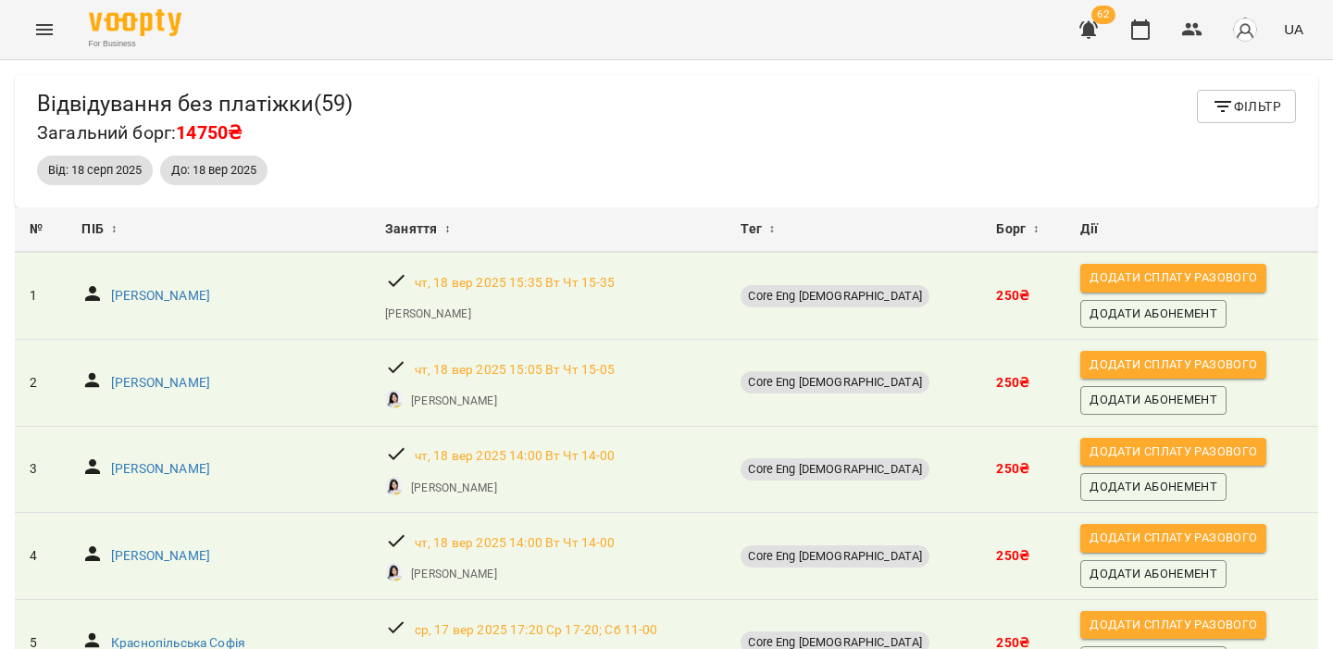
click at [1092, 36] on icon "button" at bounding box center [1088, 30] width 22 height 22
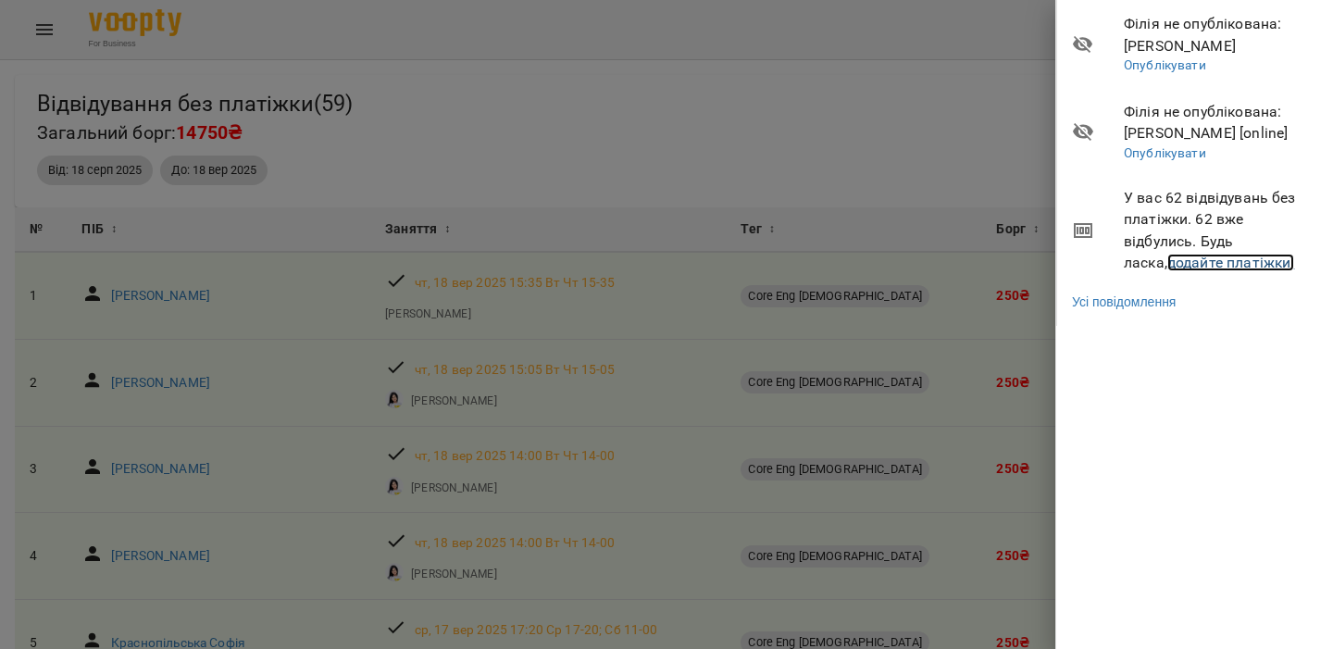
click at [1175, 260] on link "додайте платіжки!" at bounding box center [1231, 263] width 128 height 18
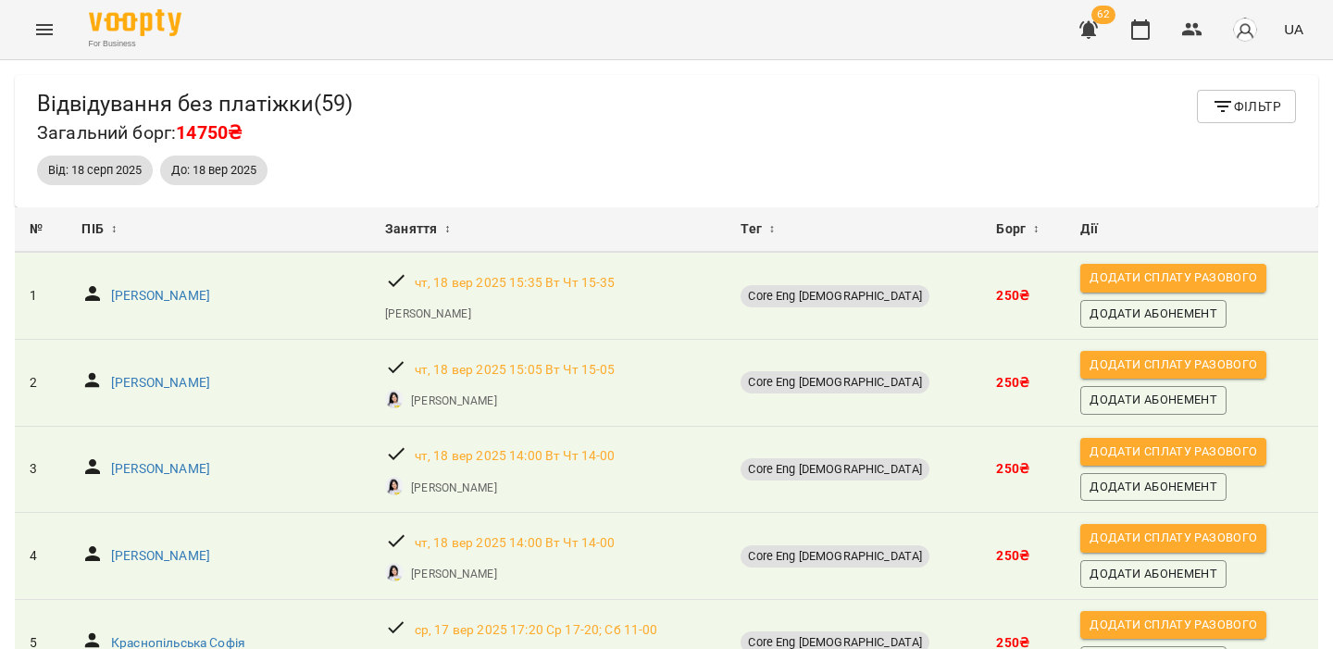
click at [1241, 109] on span "Фільтр" at bounding box center [1246, 106] width 69 height 22
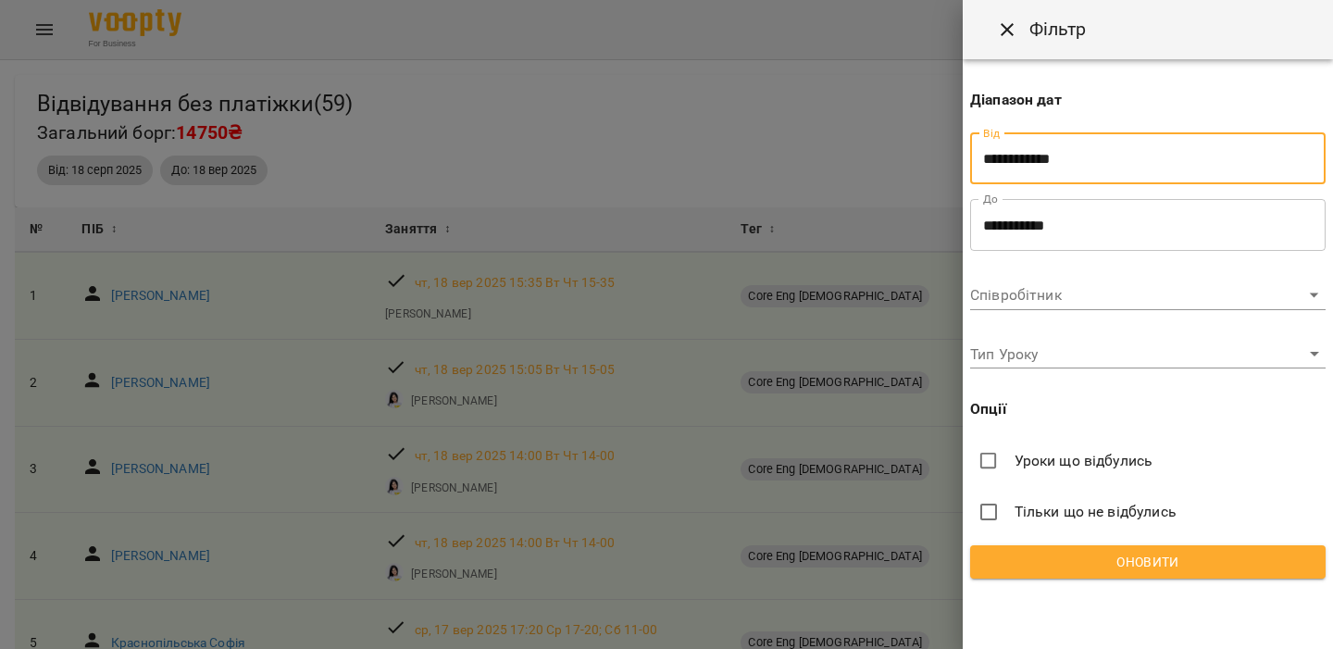
click at [1032, 183] on input "**********" at bounding box center [1147, 159] width 355 height 52
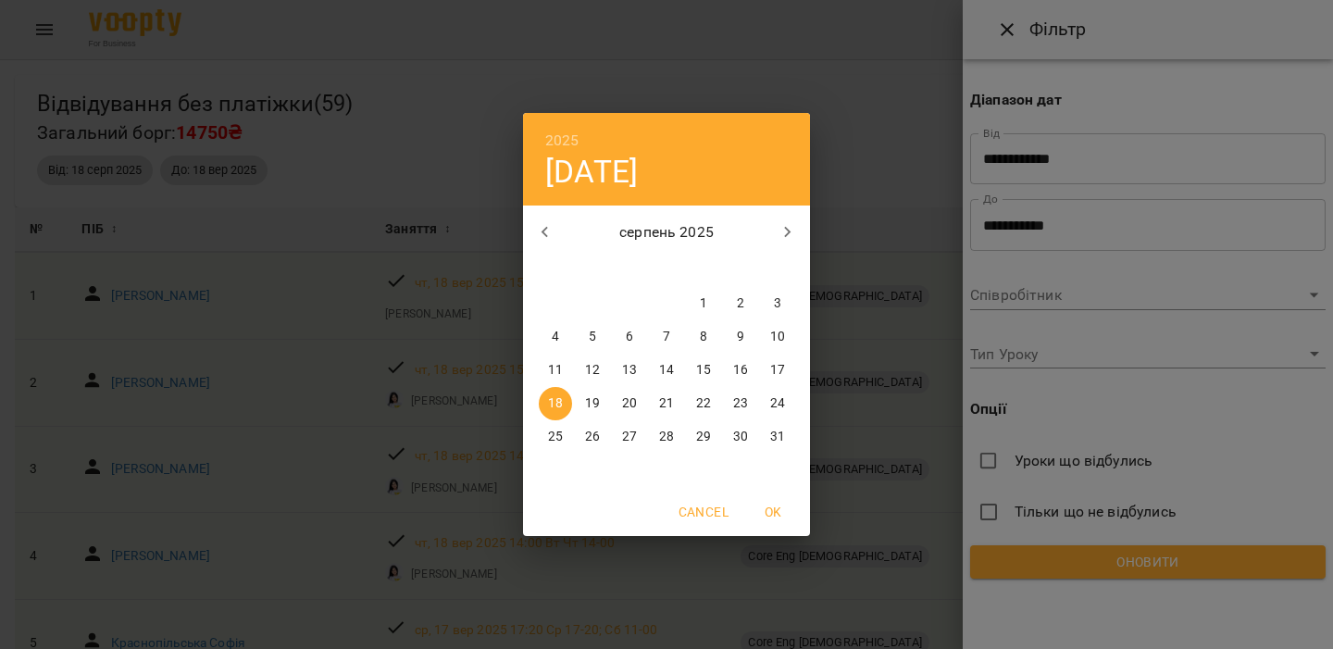
click at [562, 131] on h6 "2025" at bounding box center [562, 141] width 34 height 26
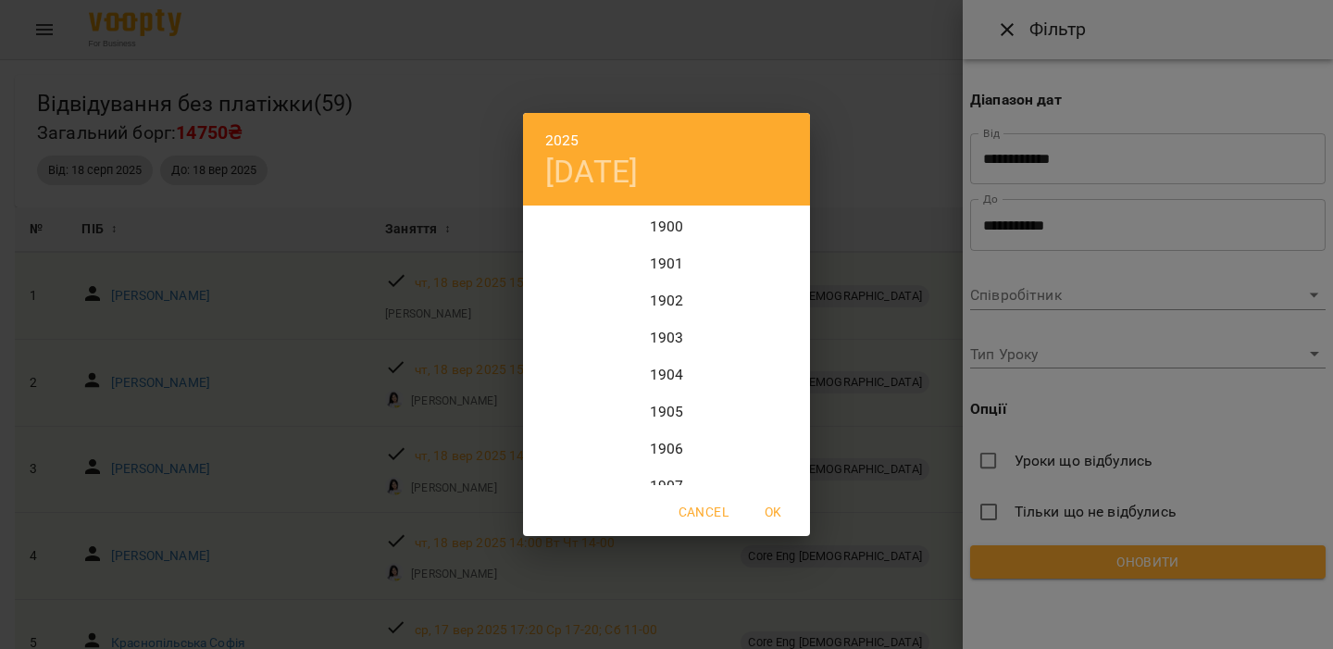
scroll to position [4517, 0]
click at [678, 265] on div "2023" at bounding box center [666, 262] width 287 height 37
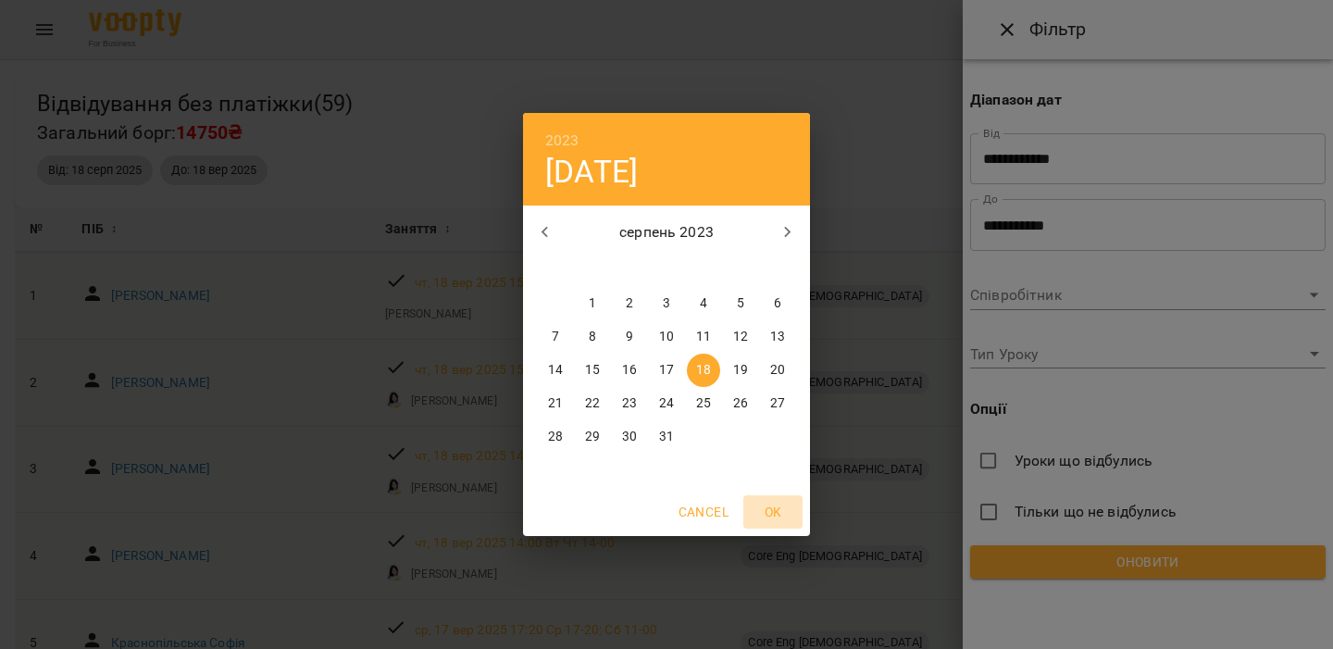
click at [779, 498] on button "OK" at bounding box center [772, 511] width 59 height 33
type input "**********"
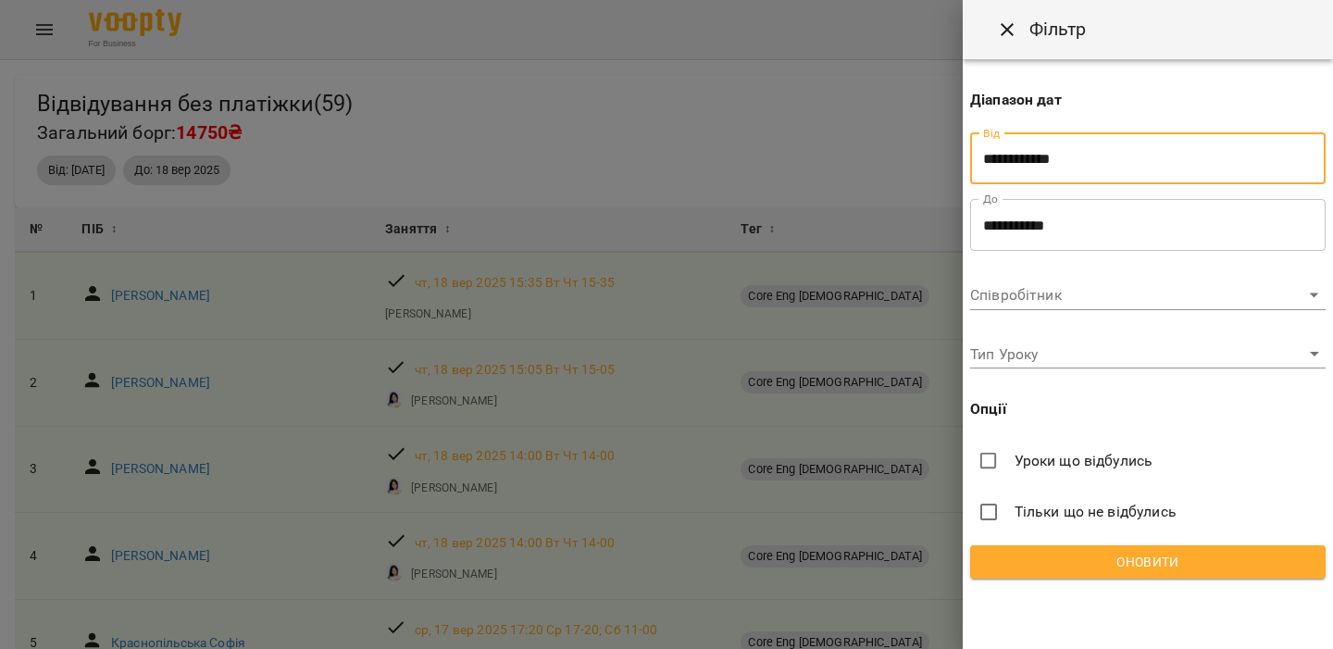
click at [1018, 556] on span "Оновити" at bounding box center [1148, 562] width 326 height 22
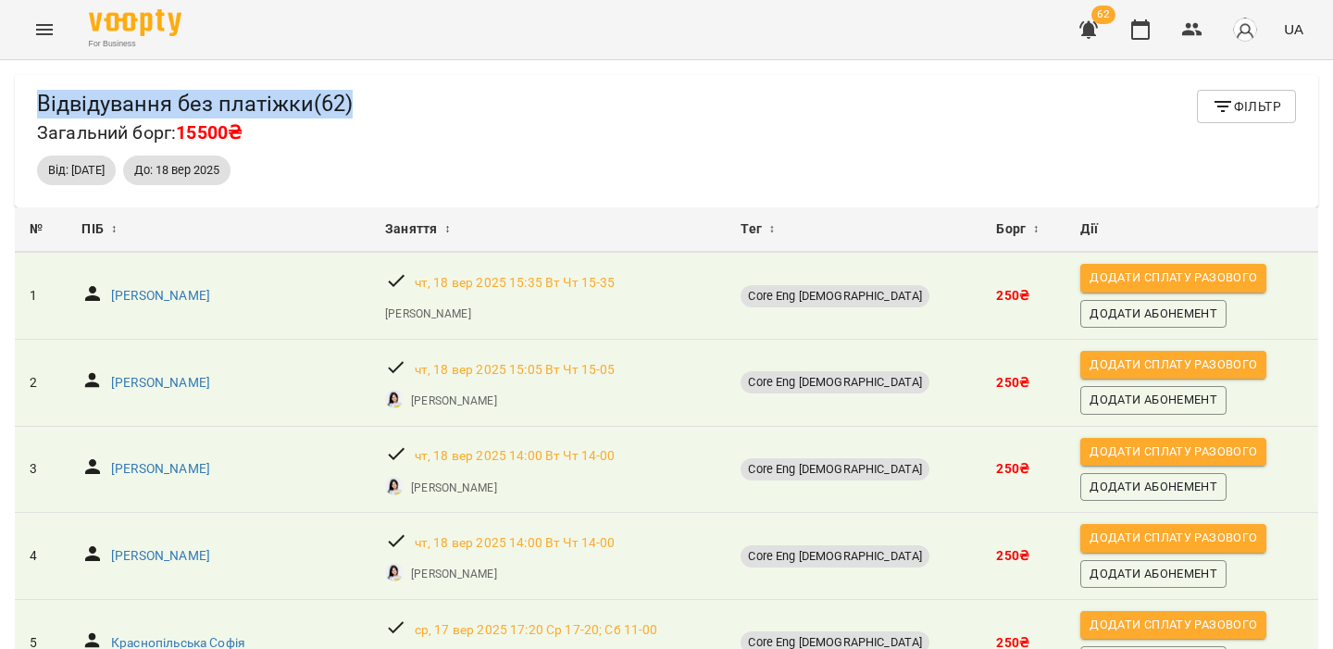
drag, startPoint x: 345, startPoint y: 84, endPoint x: 429, endPoint y: 101, distance: 85.0
click at [429, 101] on div "Відвідування без платіжки ( 62 ) Загальний борг: 15500₴ Фільтр Від: [DATE] До: …" at bounding box center [666, 141] width 1303 height 132
click at [1080, 31] on icon "button" at bounding box center [1088, 30] width 22 height 22
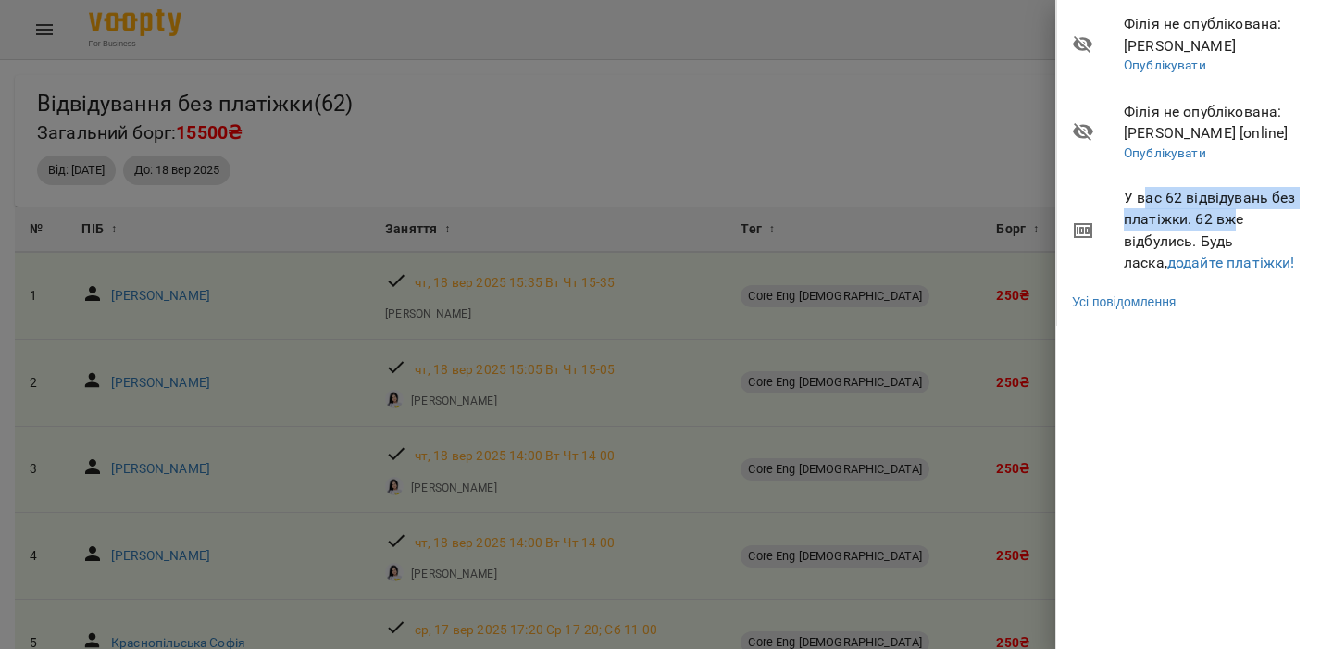
drag, startPoint x: 1148, startPoint y: 197, endPoint x: 1234, endPoint y: 225, distance: 90.4
click at [1234, 225] on span "У вас 62 відвідувань без платіжки. 62 вже відбулись. Будь ласка, додайте платіж…" at bounding box center [1221, 230] width 195 height 87
click at [1026, 180] on div at bounding box center [666, 324] width 1333 height 649
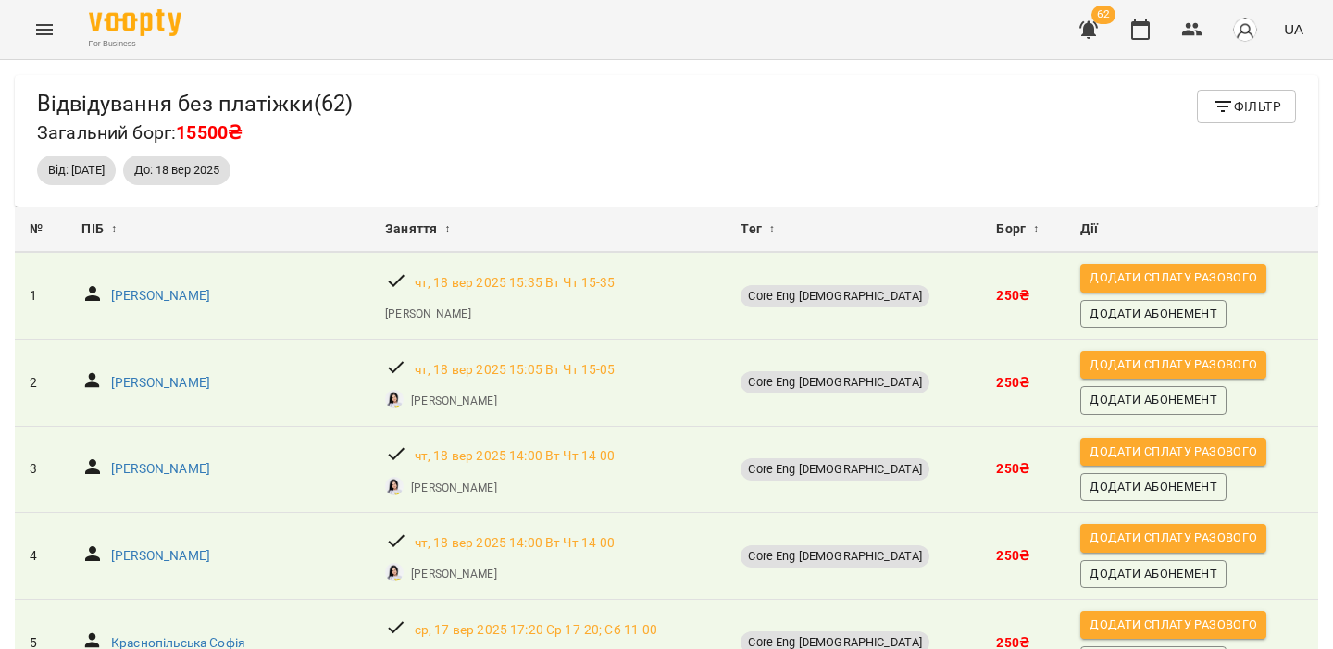
click at [1190, 105] on div "Відвідування без платіжки ( 62 ) Загальний борг: 15500₴ Фільтр" at bounding box center [666, 119] width 1259 height 58
click at [1212, 105] on icon "button" at bounding box center [1223, 106] width 22 height 22
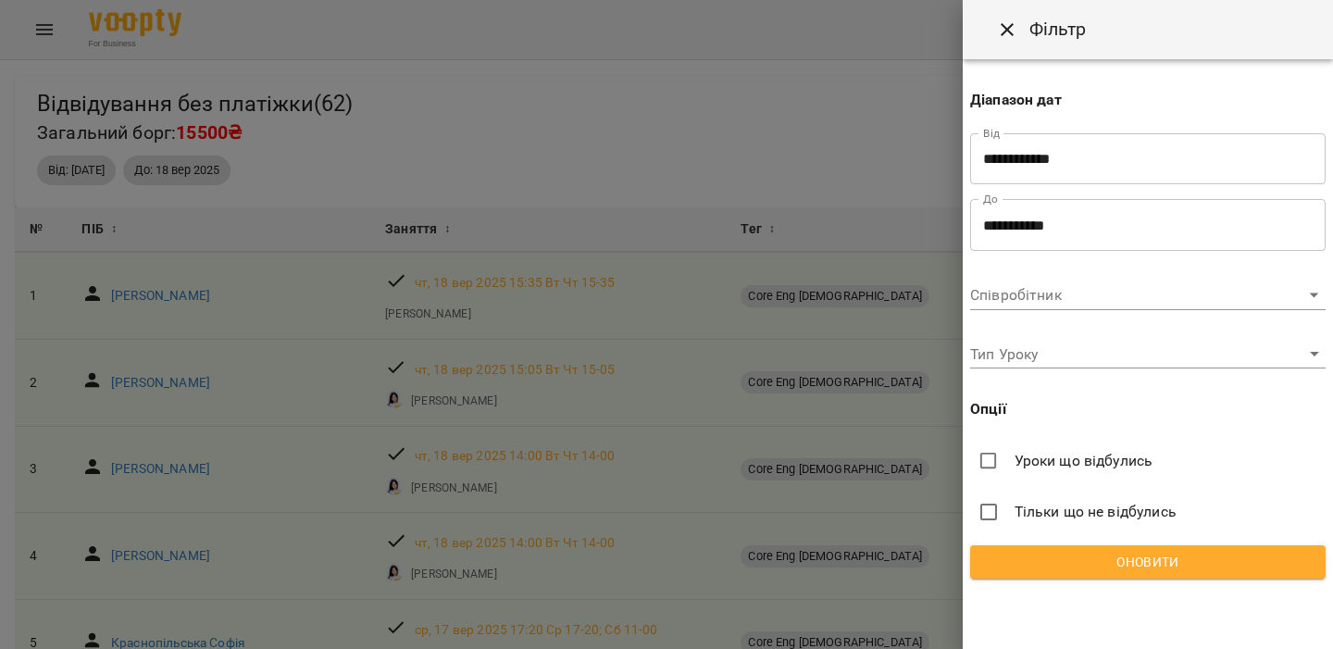
click at [1088, 478] on label "Уроки що відбулись" at bounding box center [1147, 460] width 355 height 37
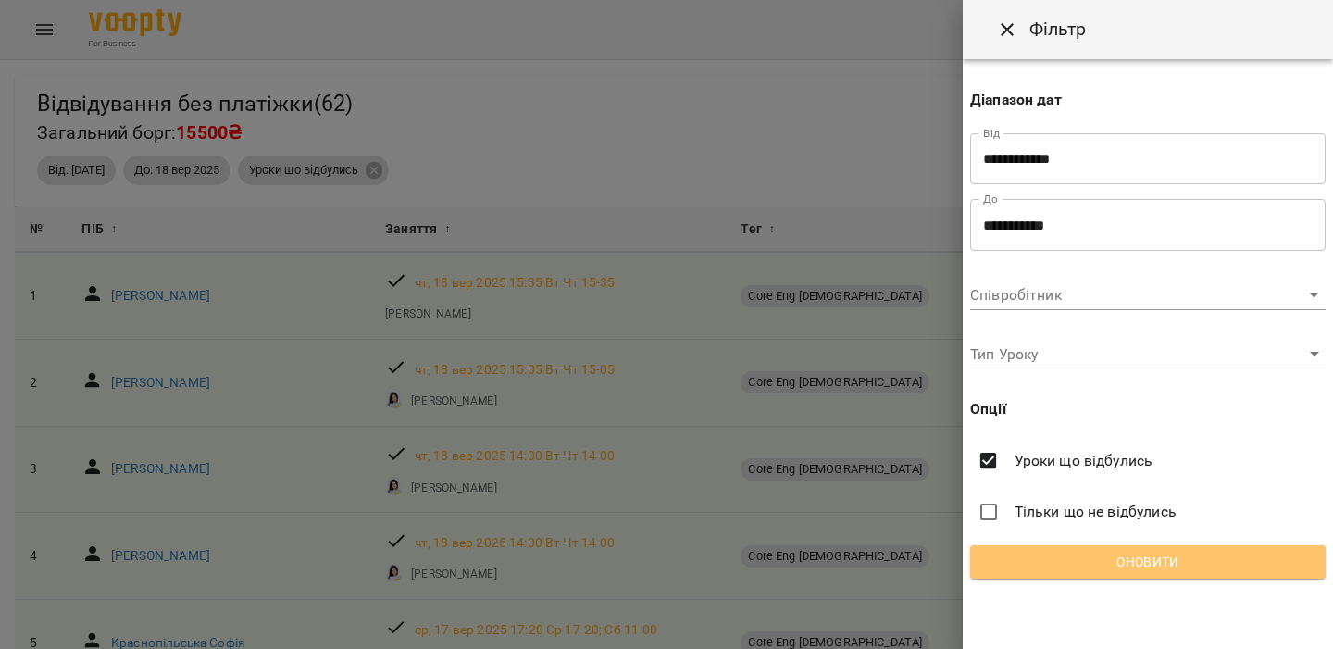
click at [1060, 547] on button "Оновити" at bounding box center [1147, 561] width 355 height 33
